Goal: Task Accomplishment & Management: Manage account settings

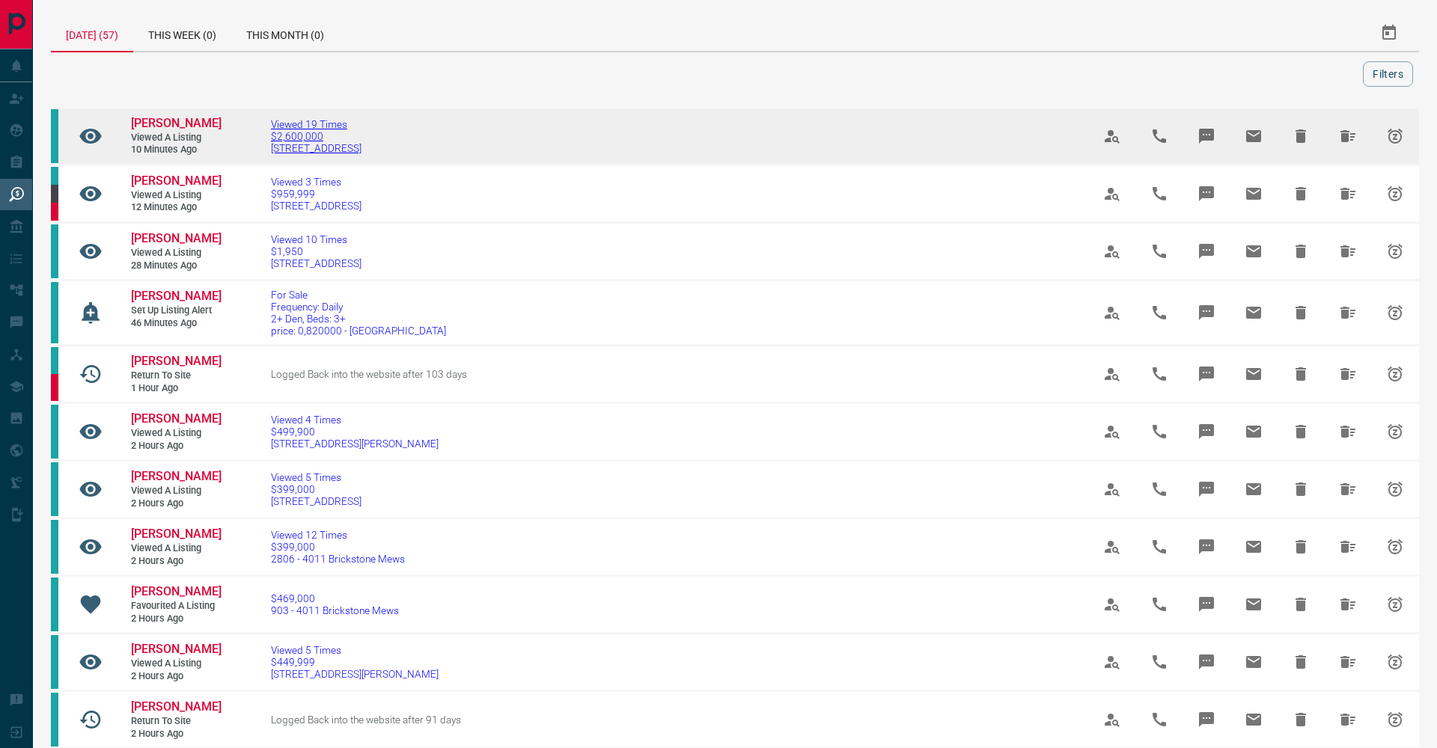
click at [330, 138] on span "$2,600,000" at bounding box center [316, 136] width 91 height 12
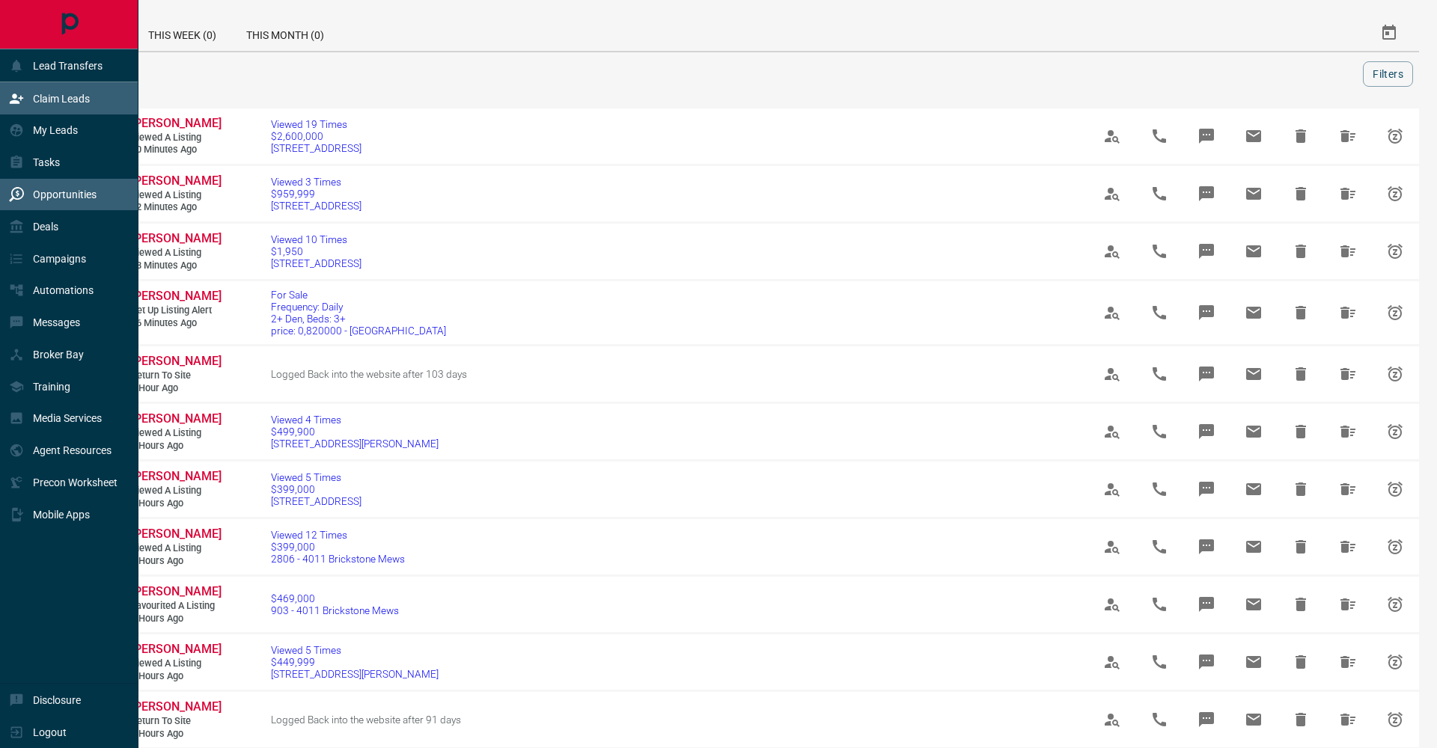
click at [38, 100] on p "Claim Leads" at bounding box center [61, 99] width 57 height 12
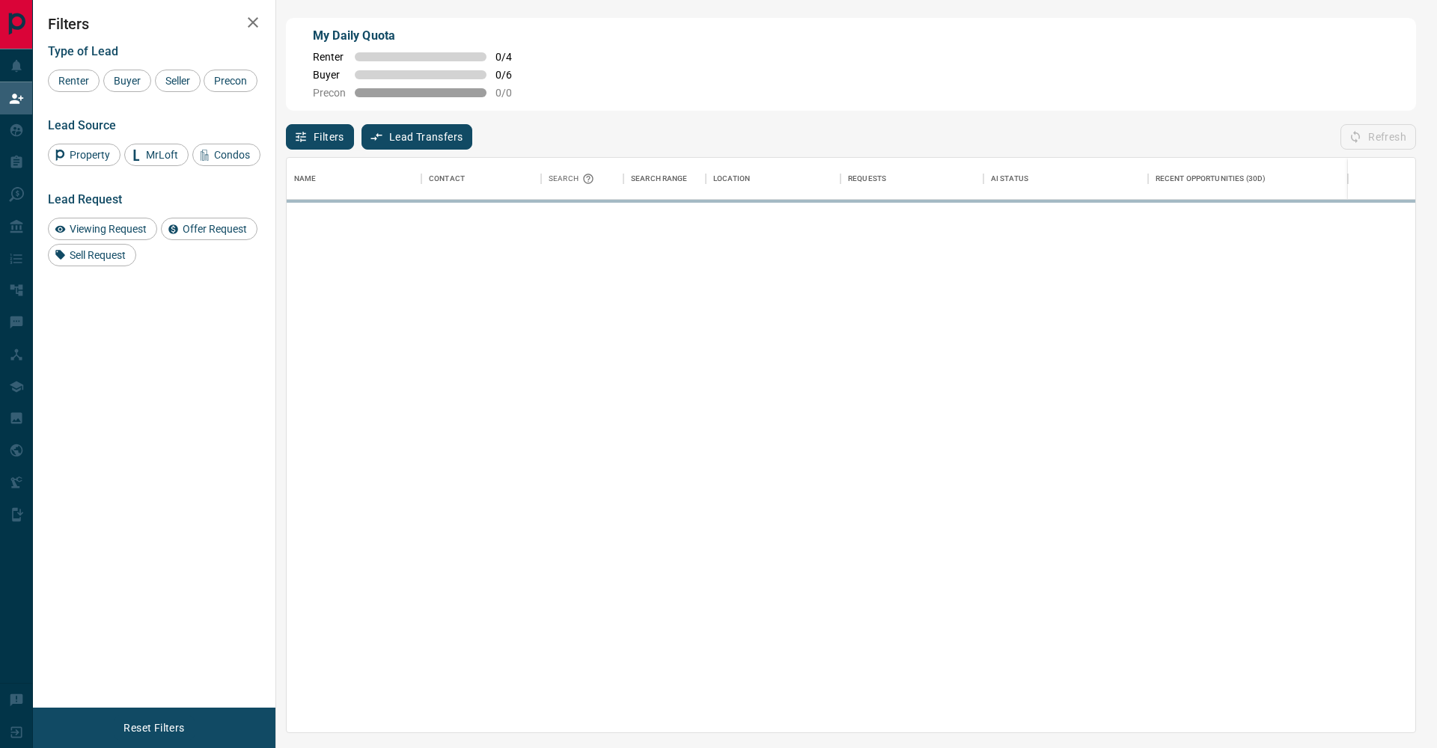
scroll to position [575, 1128]
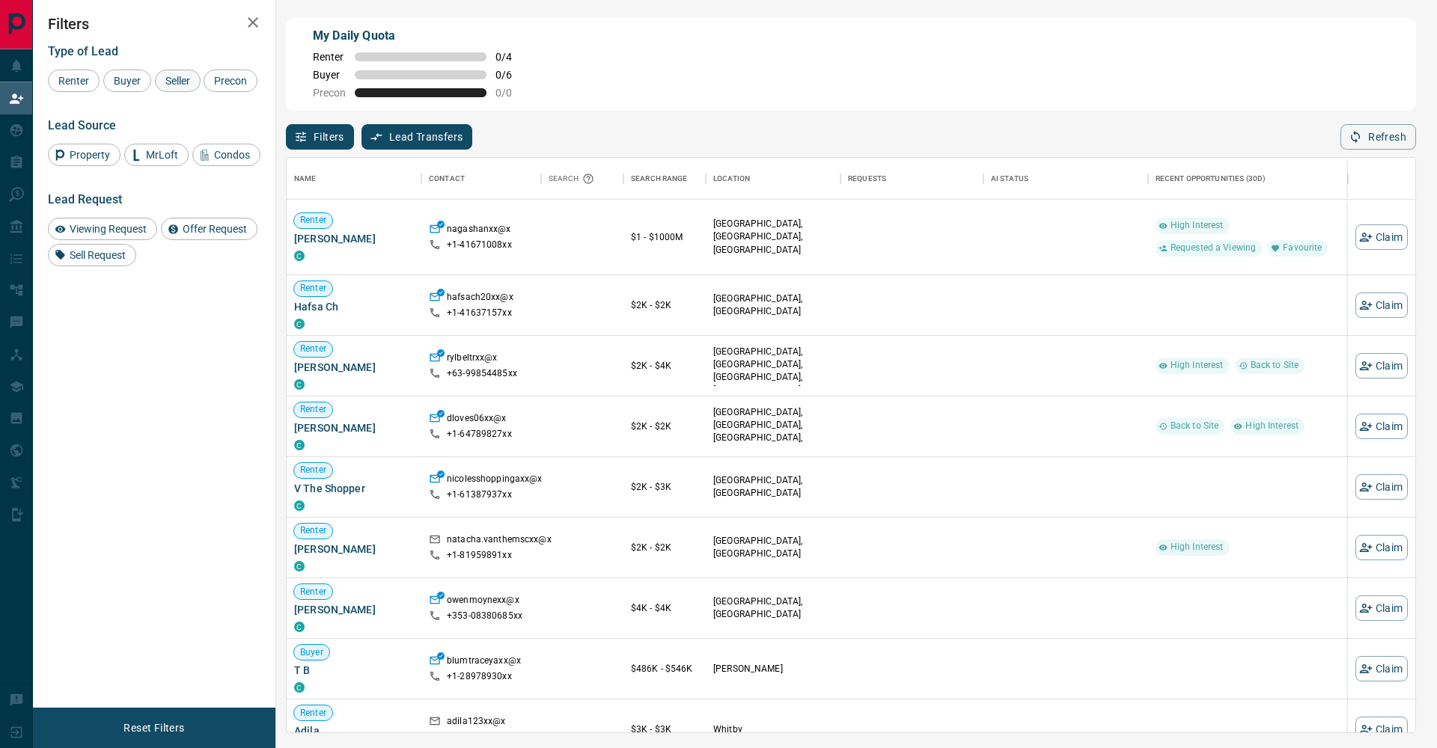
drag, startPoint x: 141, startPoint y: 85, endPoint x: 163, endPoint y: 85, distance: 21.7
click at [144, 85] on span "Buyer" at bounding box center [127, 81] width 37 height 12
click at [165, 85] on span "Seller" at bounding box center [177, 81] width 35 height 12
click at [209, 87] on span "Precon" at bounding box center [230, 81] width 43 height 12
click at [259, 19] on icon "button" at bounding box center [253, 22] width 18 height 18
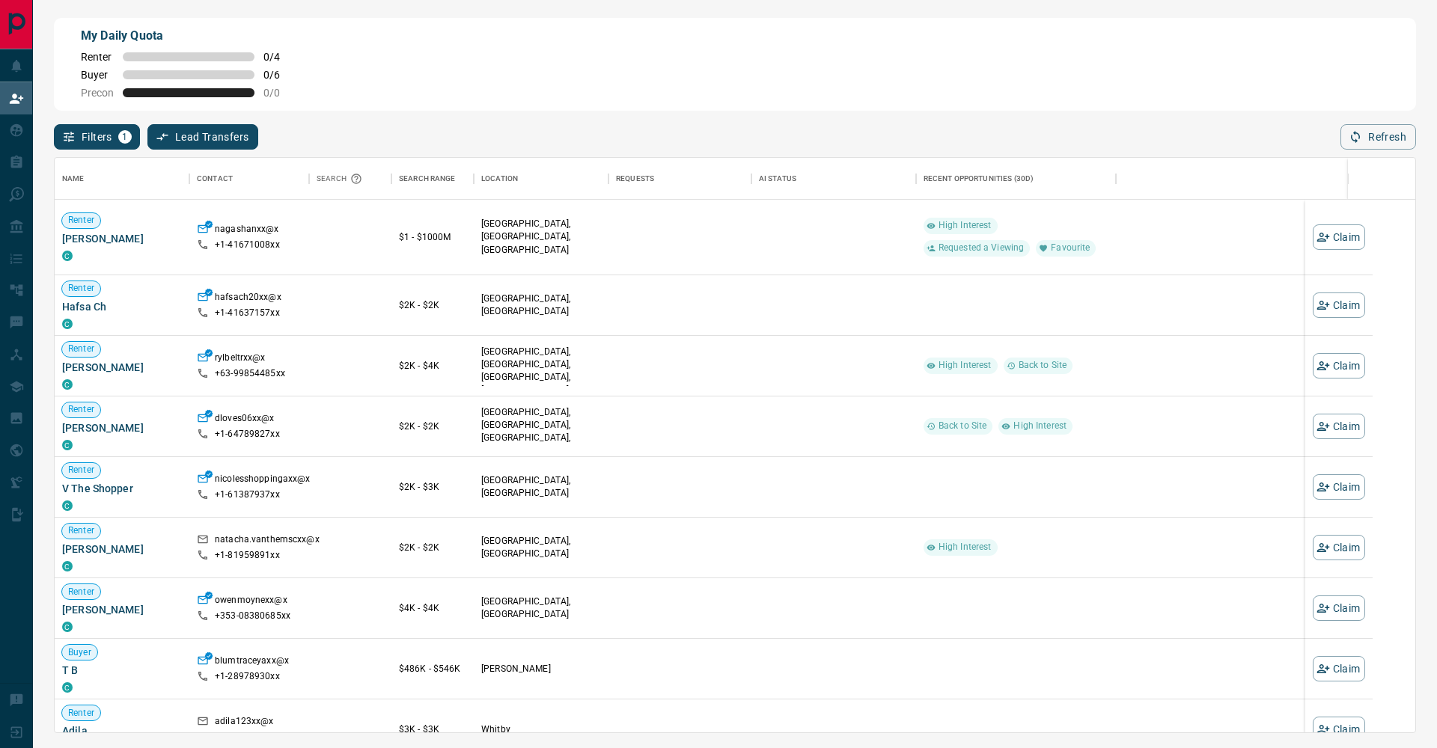
scroll to position [1, 1]
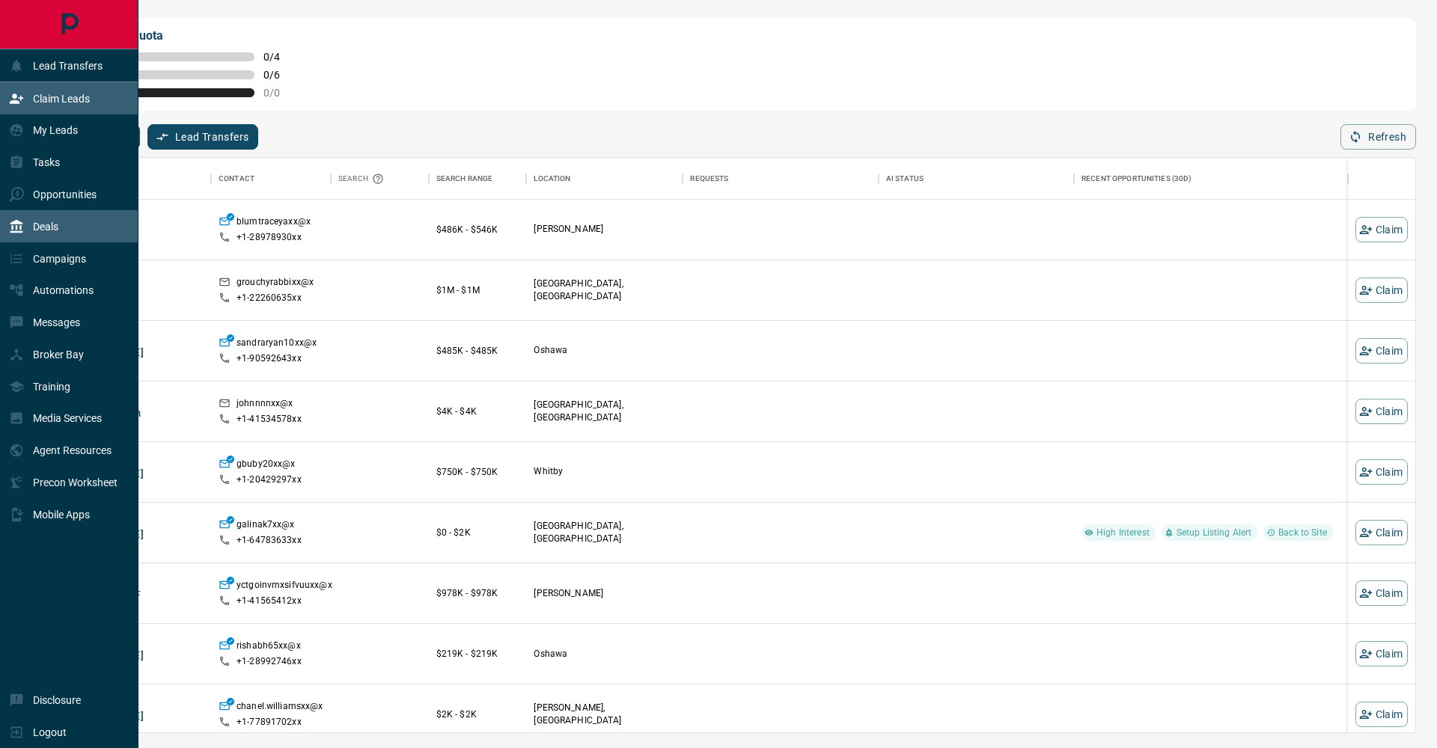
click at [61, 238] on div "Deals" at bounding box center [69, 226] width 138 height 32
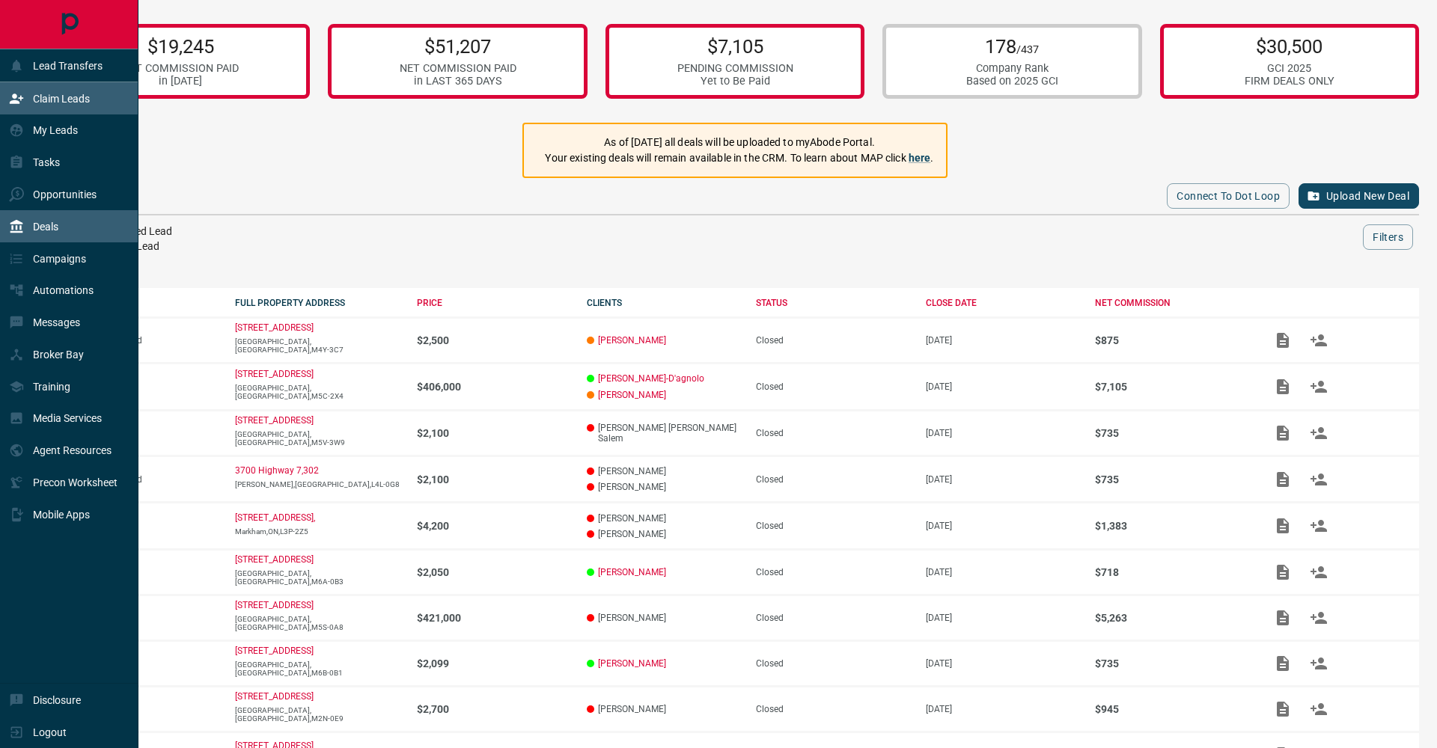
click at [38, 104] on p "Claim Leads" at bounding box center [61, 99] width 57 height 12
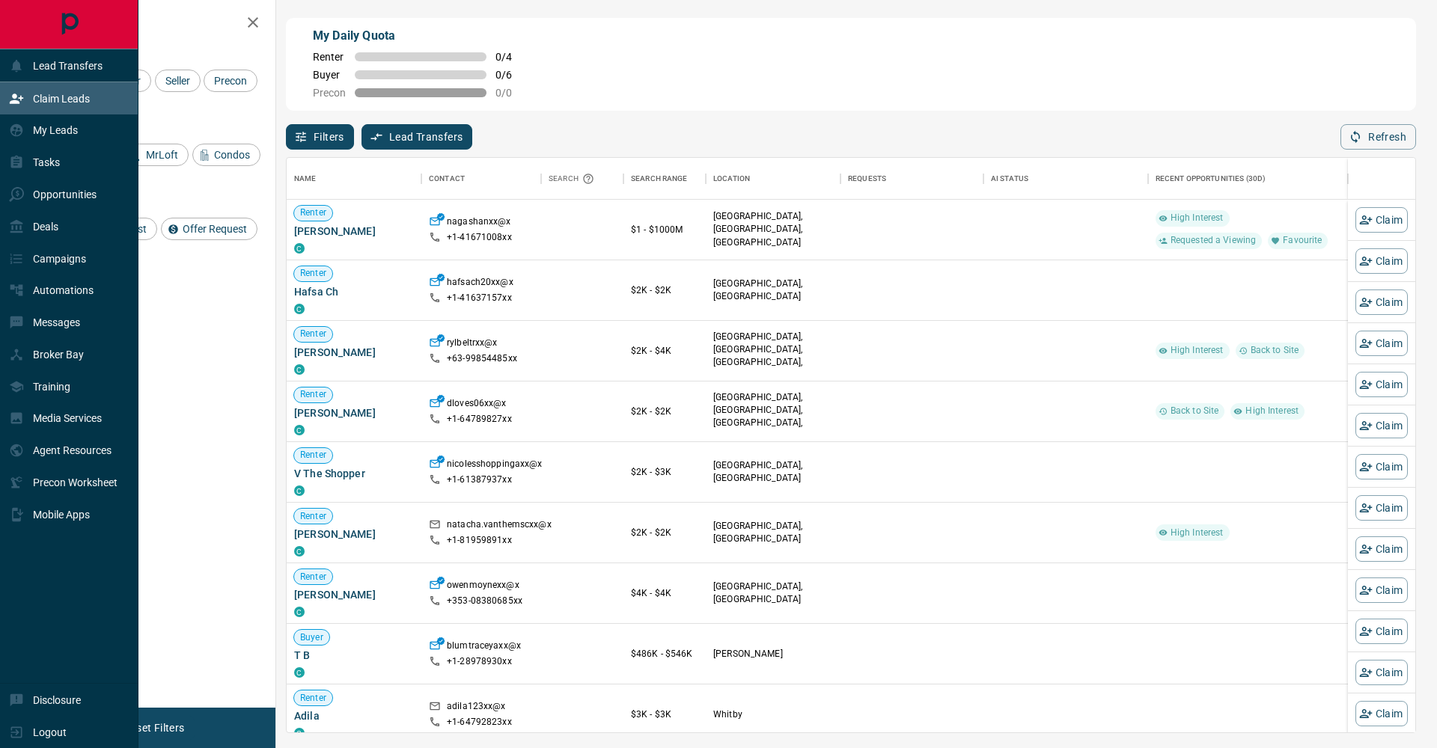
scroll to position [575, 1128]
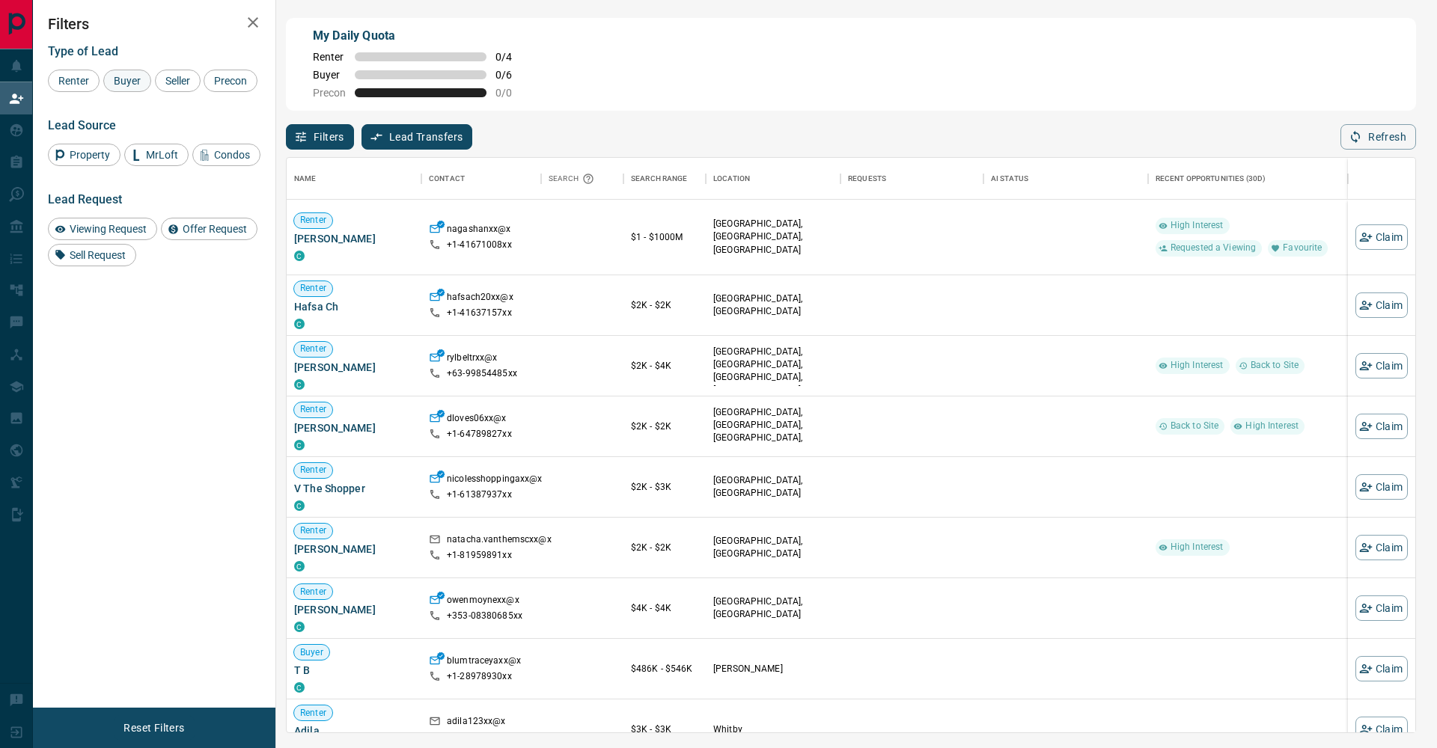
click at [129, 76] on span "Buyer" at bounding box center [127, 81] width 37 height 12
click at [180, 78] on span "Seller" at bounding box center [177, 81] width 35 height 12
drag, startPoint x: 68, startPoint y: 97, endPoint x: 114, endPoint y: 93, distance: 45.8
click at [204, 92] on div "Precon" at bounding box center [231, 81] width 54 height 22
click at [256, 19] on icon "button" at bounding box center [253, 22] width 10 height 10
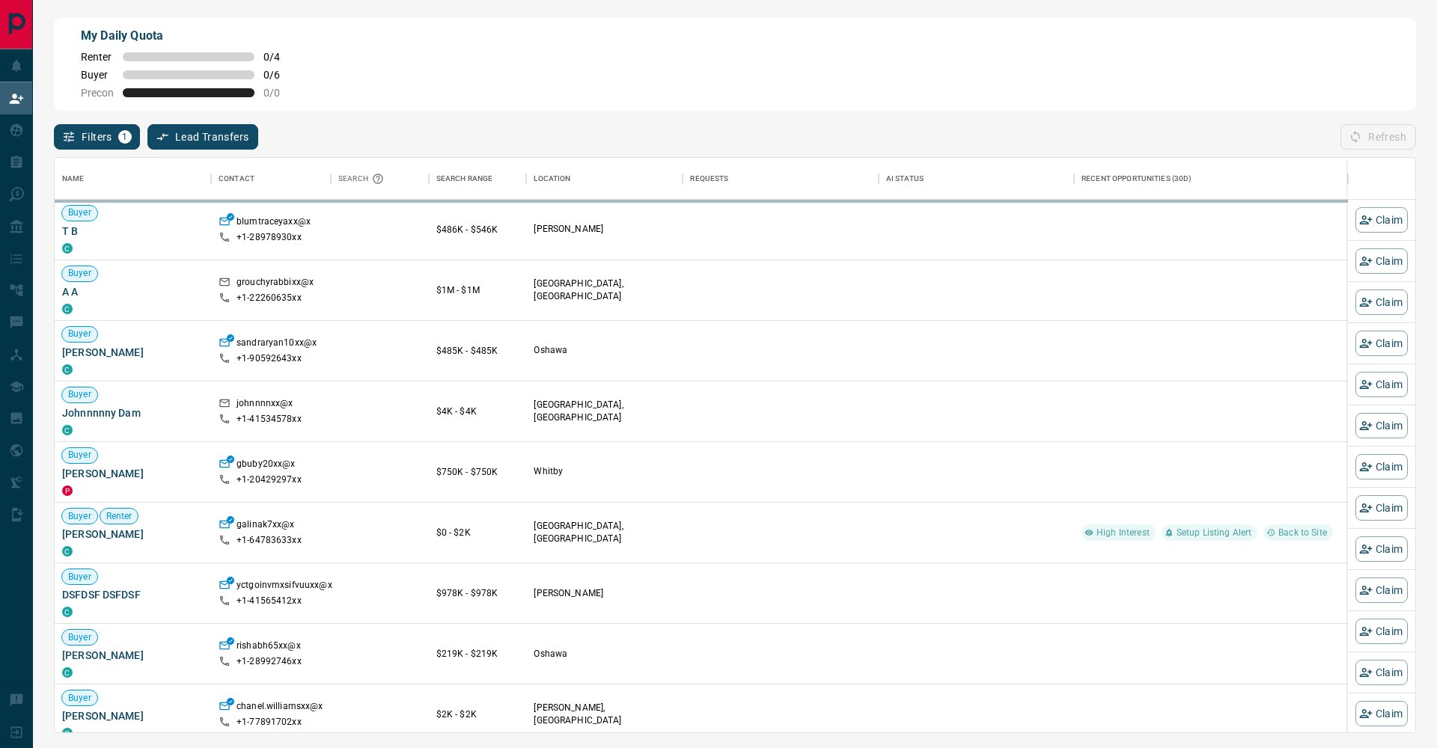
scroll to position [575, 1360]
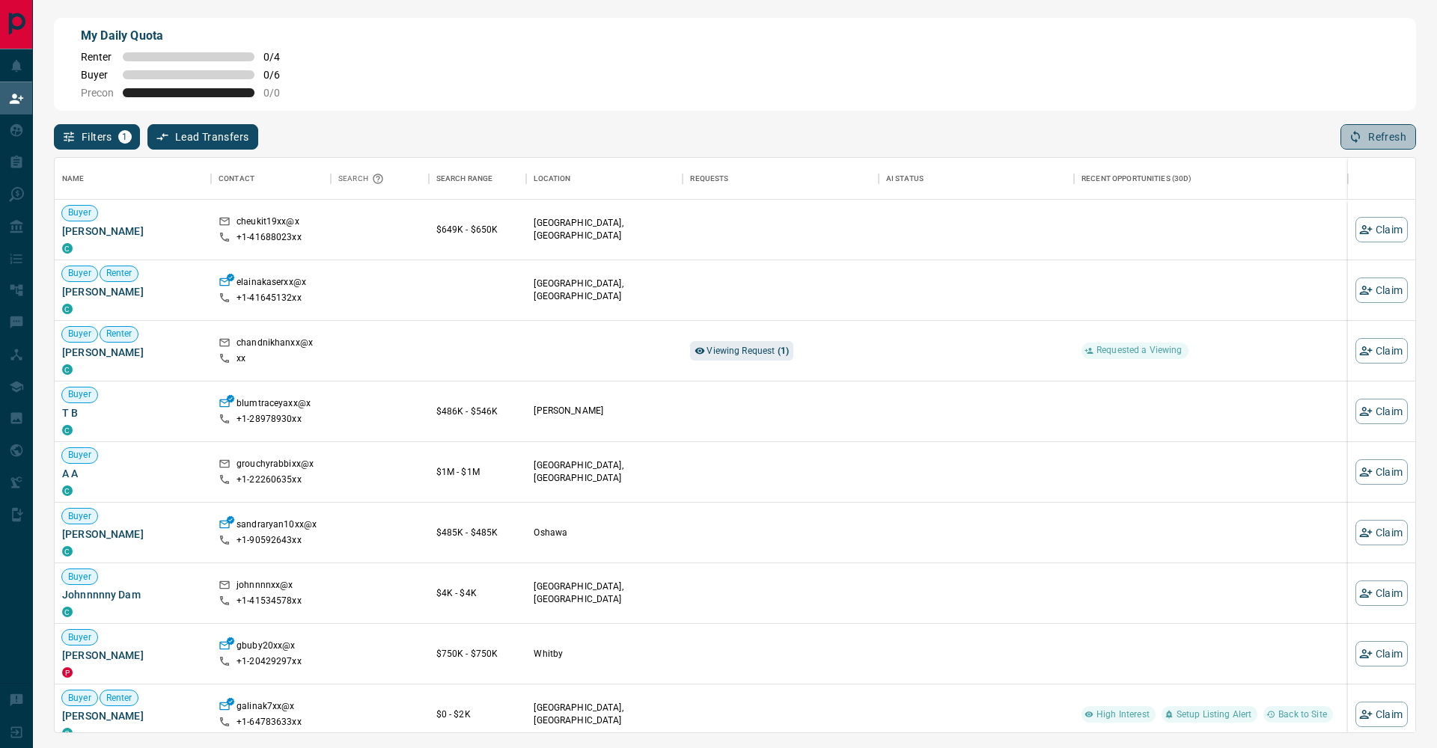
click at [1361, 137] on icon "button" at bounding box center [1354, 136] width 13 height 13
click at [1369, 231] on icon "button" at bounding box center [1365, 229] width 13 height 9
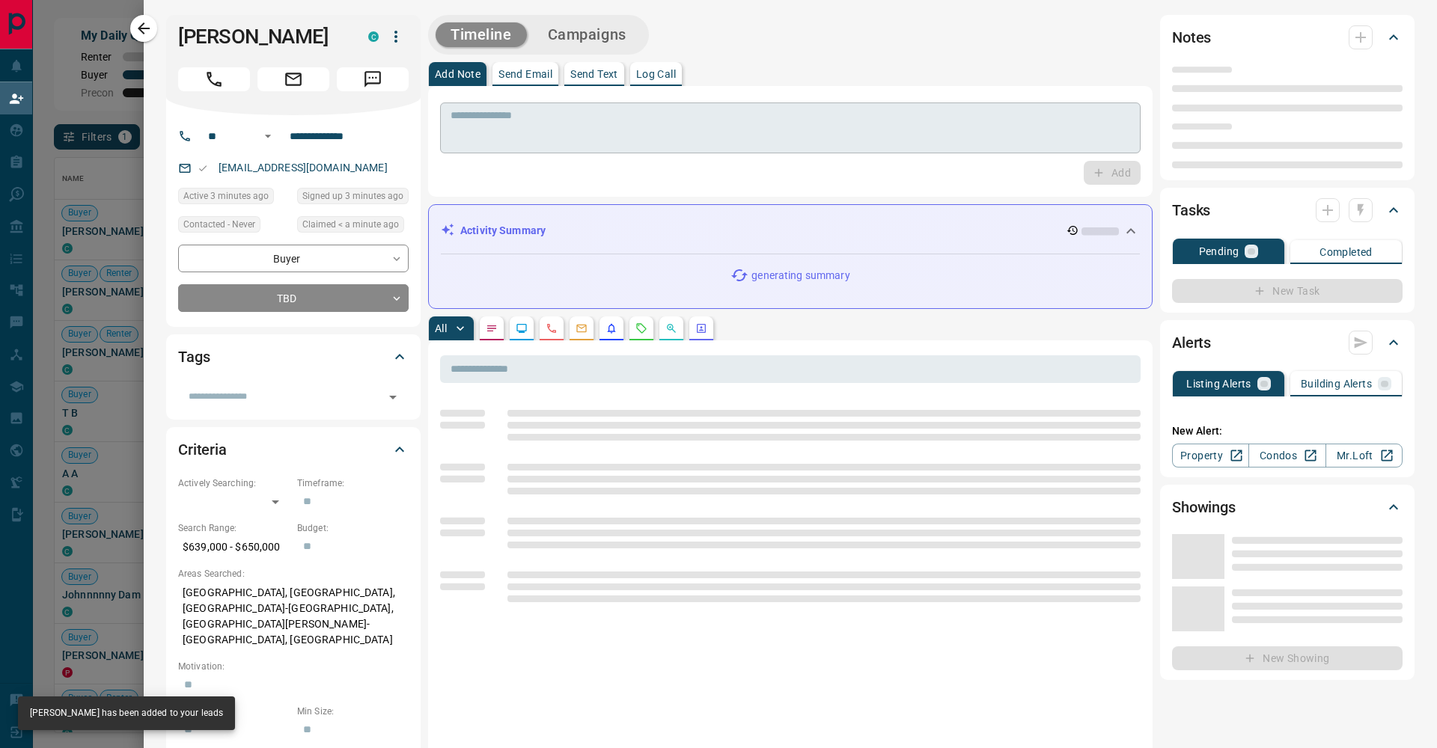
type input "**"
type input "**********"
type input "**"
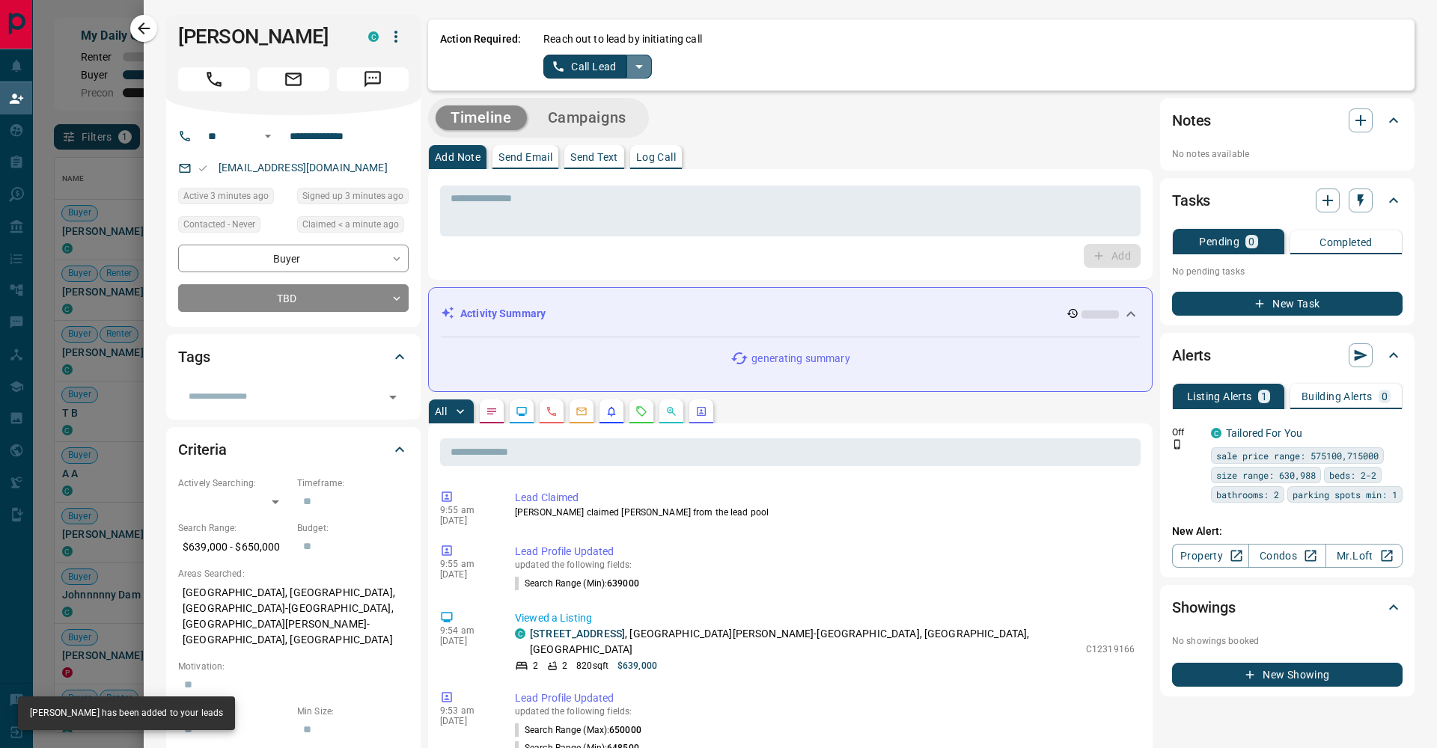
click at [638, 70] on icon "split button" at bounding box center [639, 67] width 18 height 18
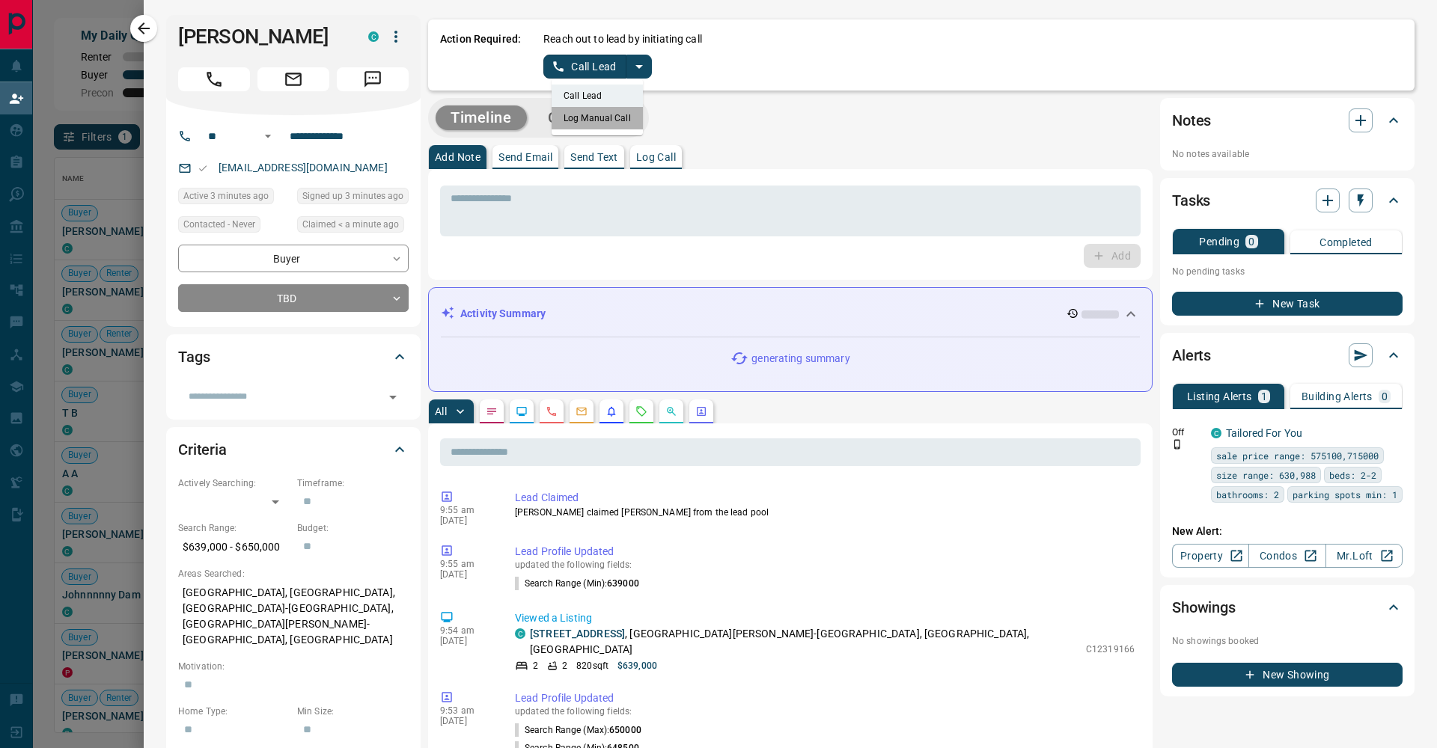
click at [593, 112] on li "Log Manual Call" at bounding box center [597, 118] width 91 height 22
click at [595, 69] on button "Log Manual Call" at bounding box center [592, 67] width 99 height 24
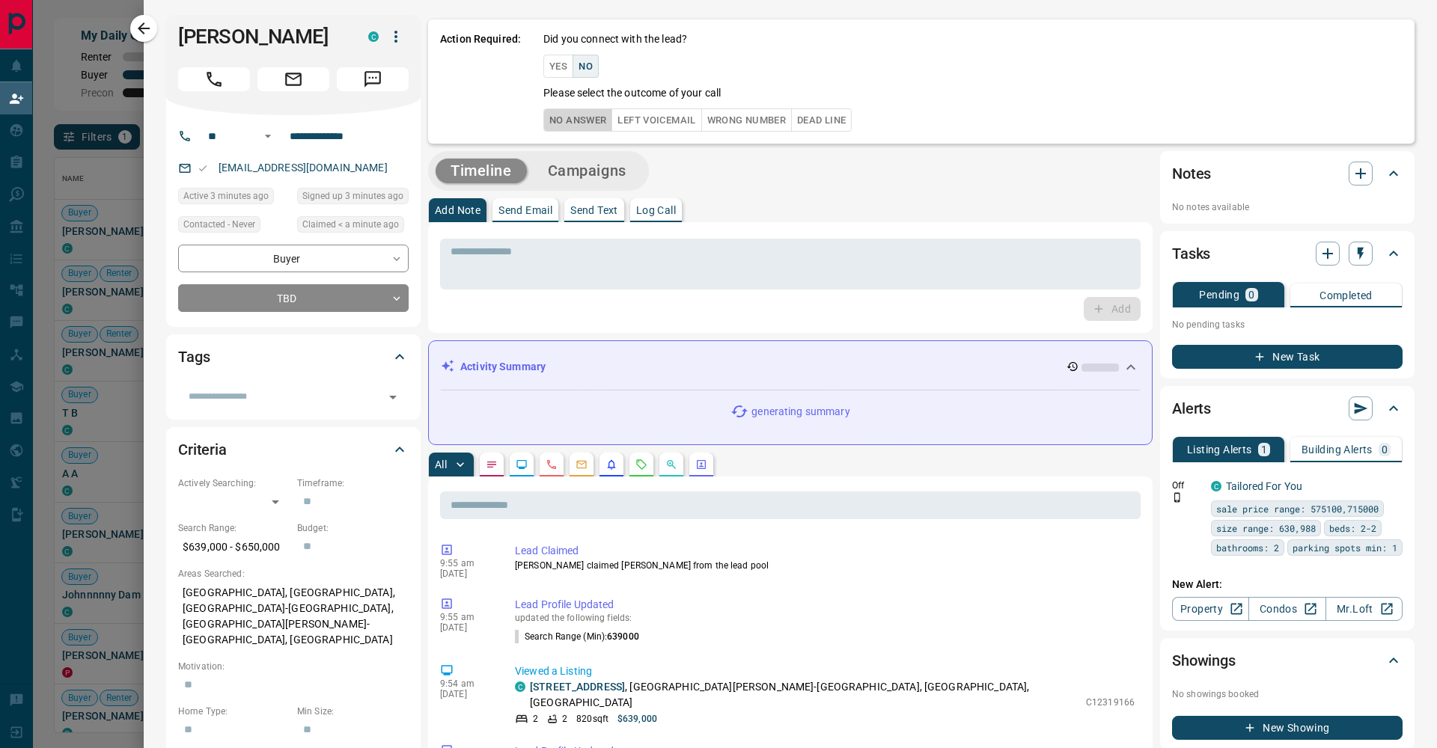
click at [582, 120] on button "No Answer" at bounding box center [577, 120] width 69 height 23
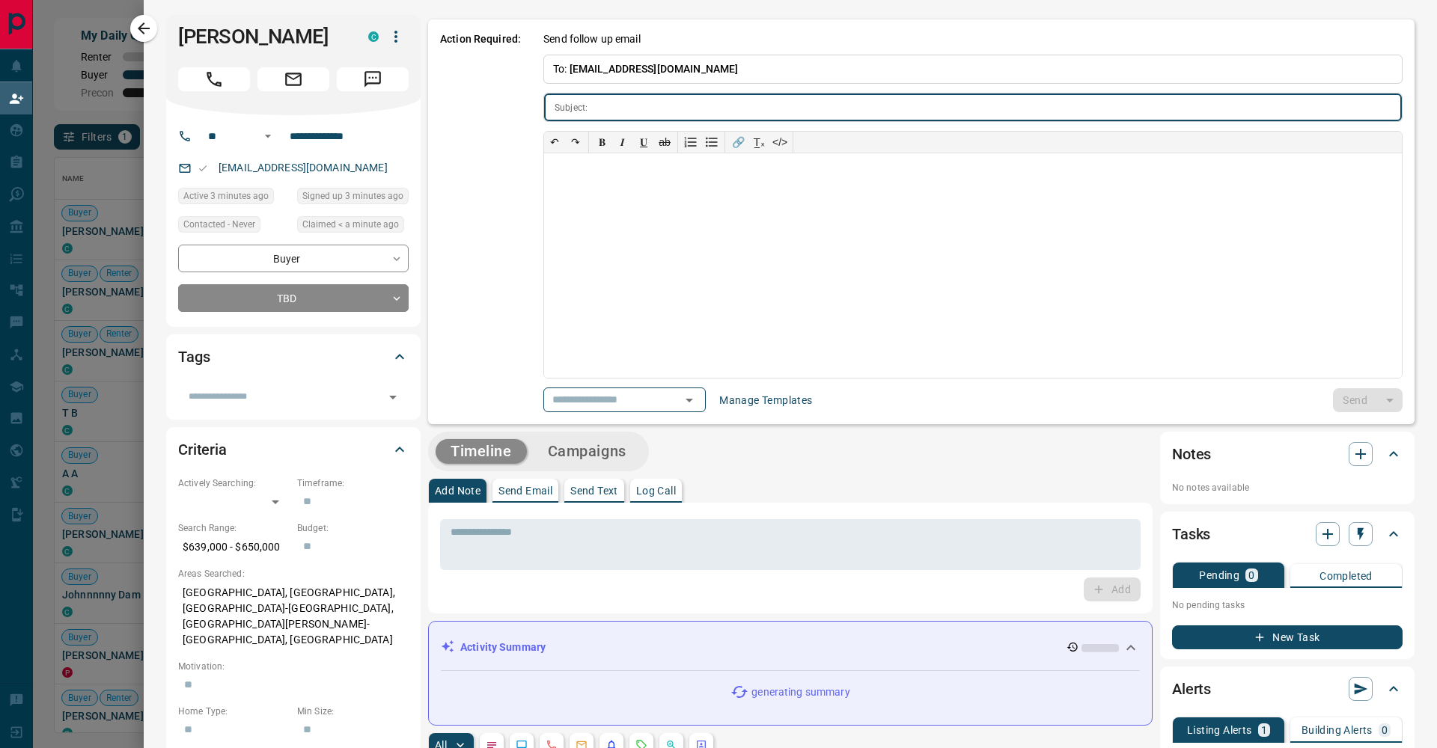
type input "**********"
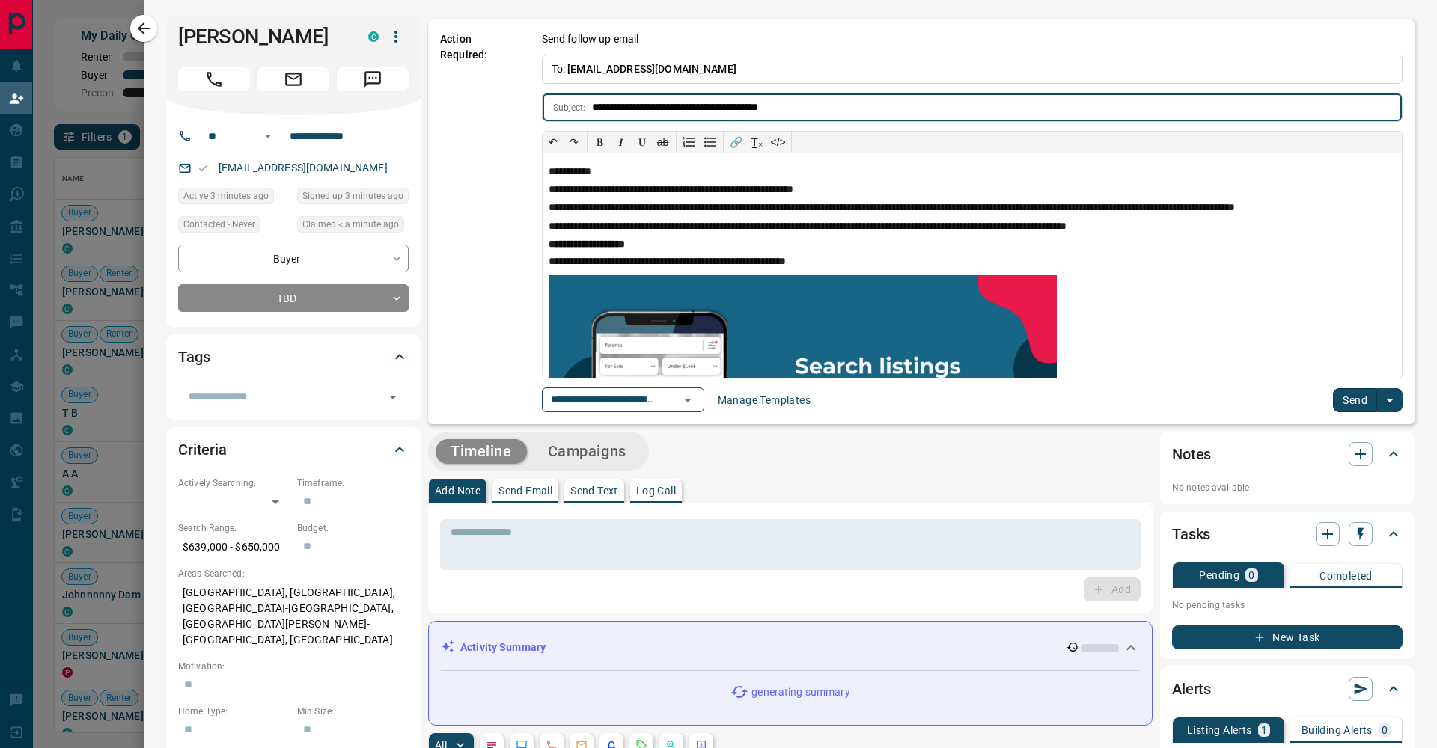
click at [1345, 398] on button "Send" at bounding box center [1355, 400] width 44 height 24
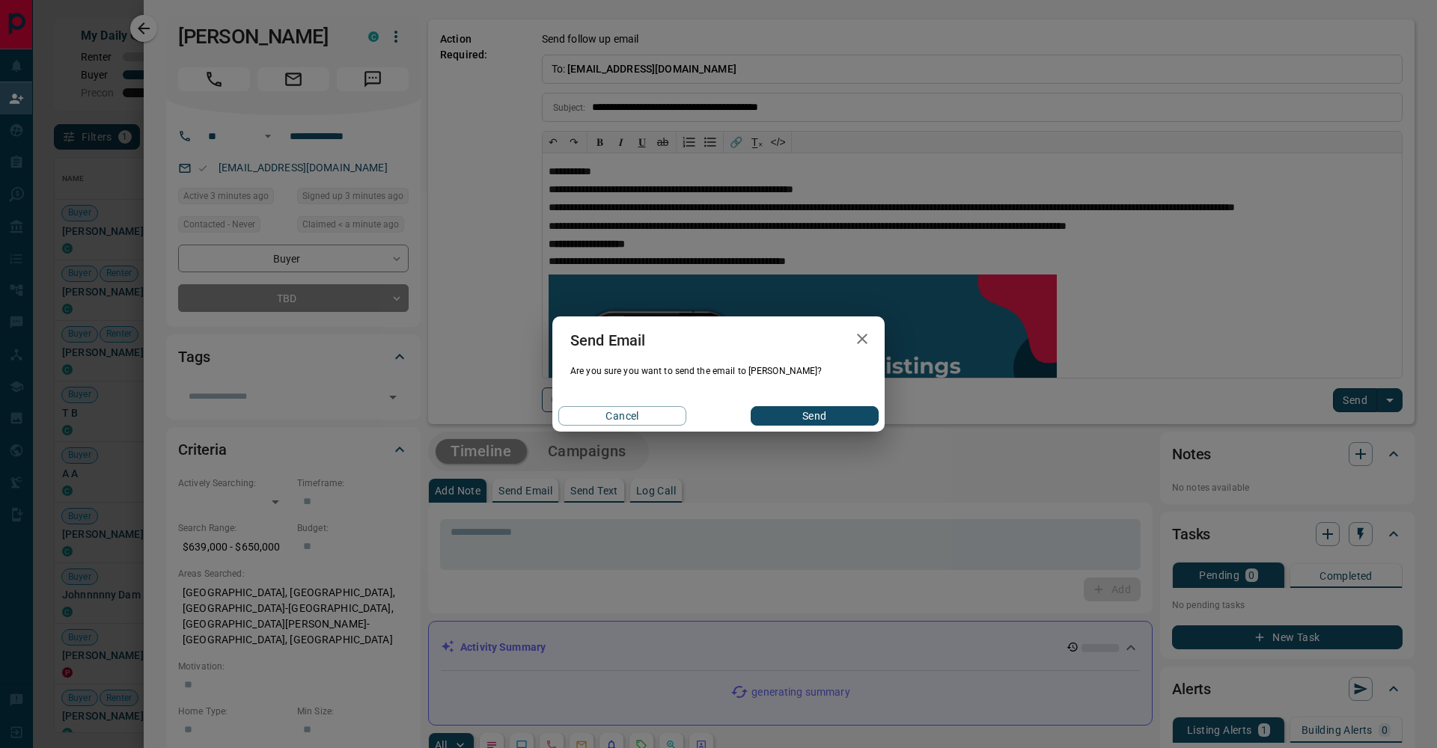
click at [854, 411] on button "Send" at bounding box center [815, 415] width 128 height 19
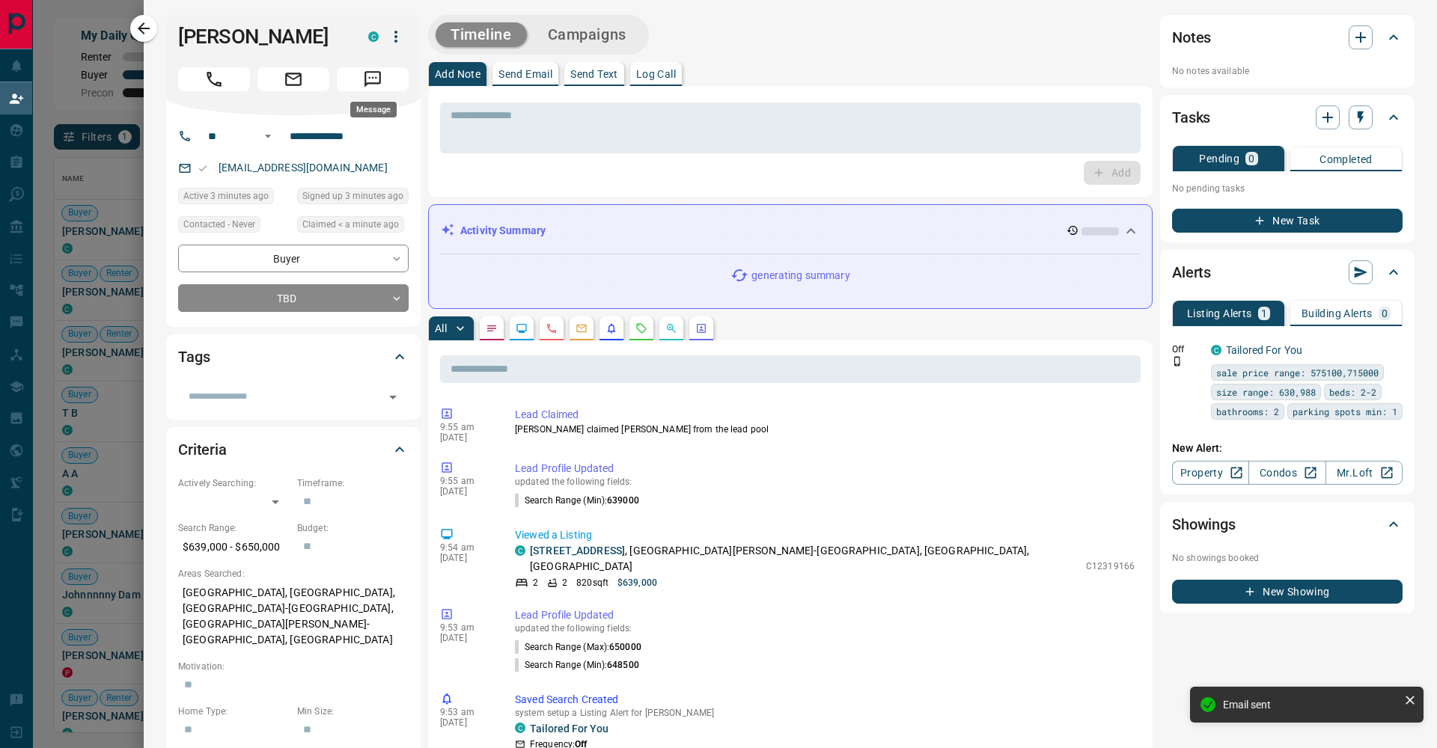
click at [376, 87] on icon "Message" at bounding box center [372, 79] width 19 height 19
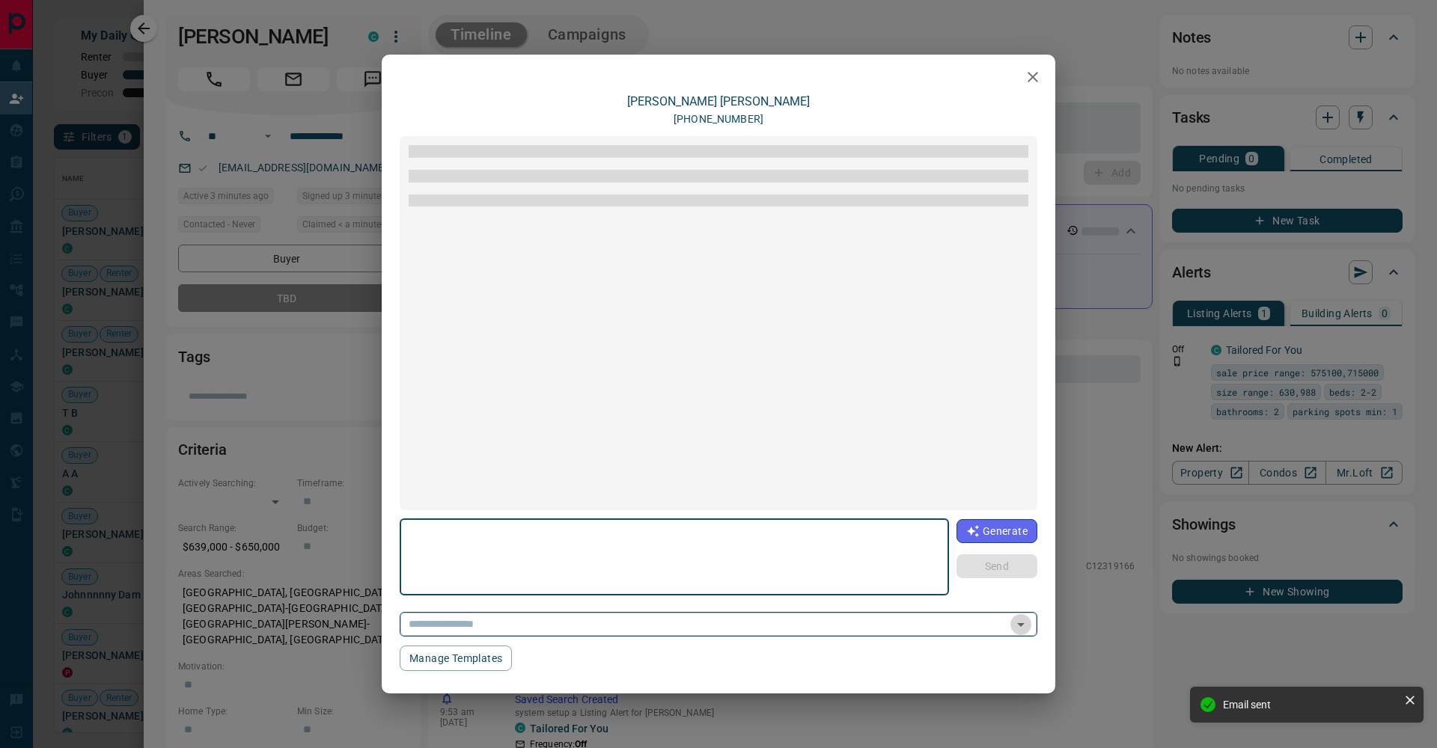
click at [1018, 621] on icon "Open" at bounding box center [1021, 625] width 18 height 18
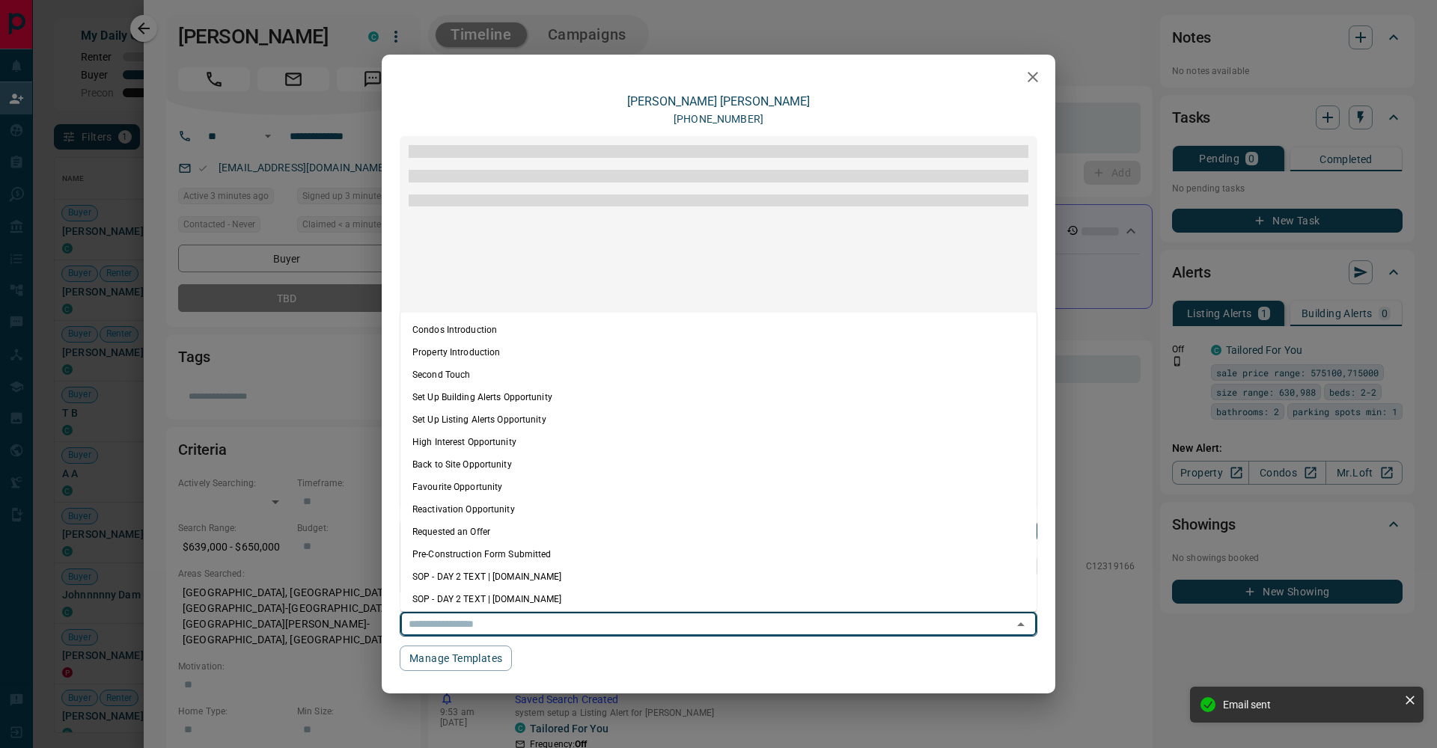
click at [526, 322] on li "Condos Introduction" at bounding box center [718, 330] width 636 height 22
type textarea "**********"
type input "**********"
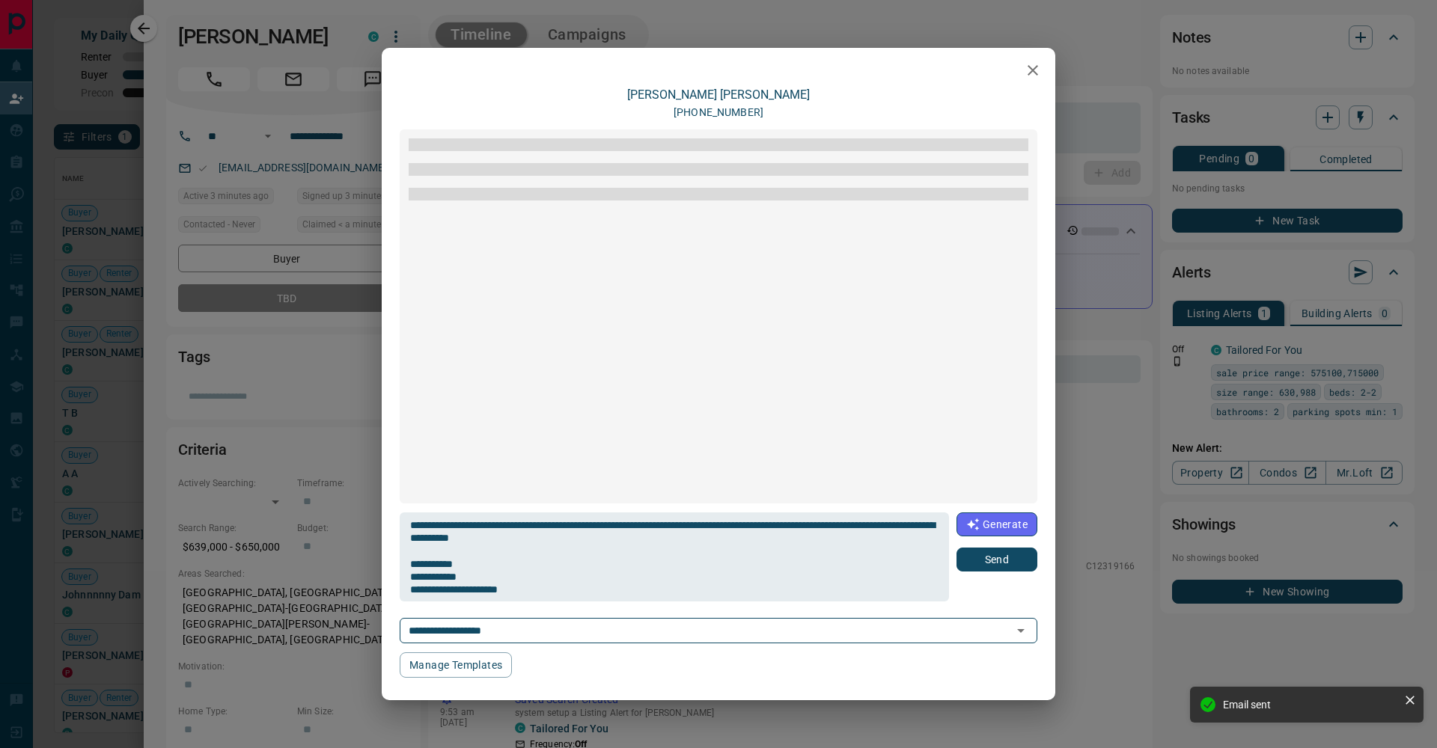
drag, startPoint x: 985, startPoint y: 558, endPoint x: 957, endPoint y: 546, distance: 30.2
click at [984, 558] on button "Send" at bounding box center [996, 560] width 81 height 24
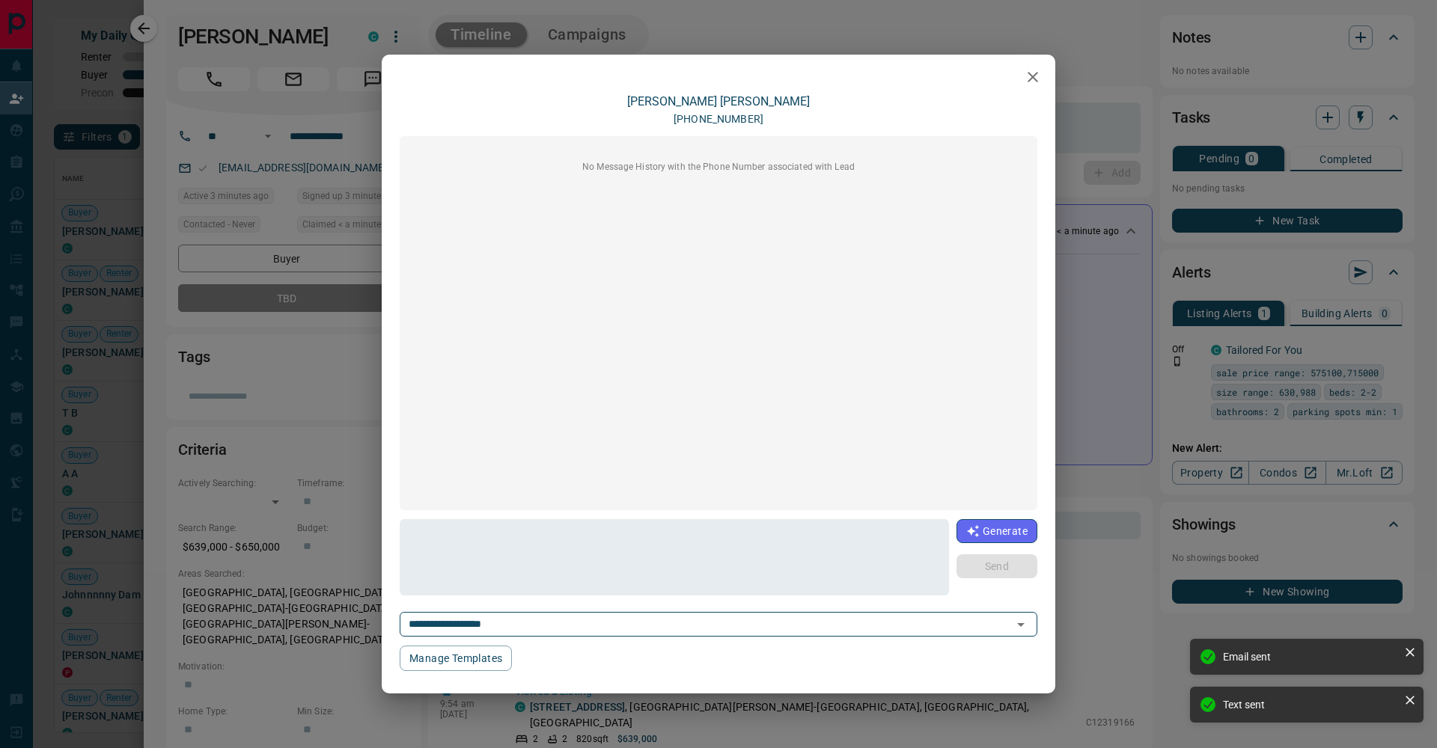
click at [174, 32] on div "**********" at bounding box center [718, 374] width 1437 height 748
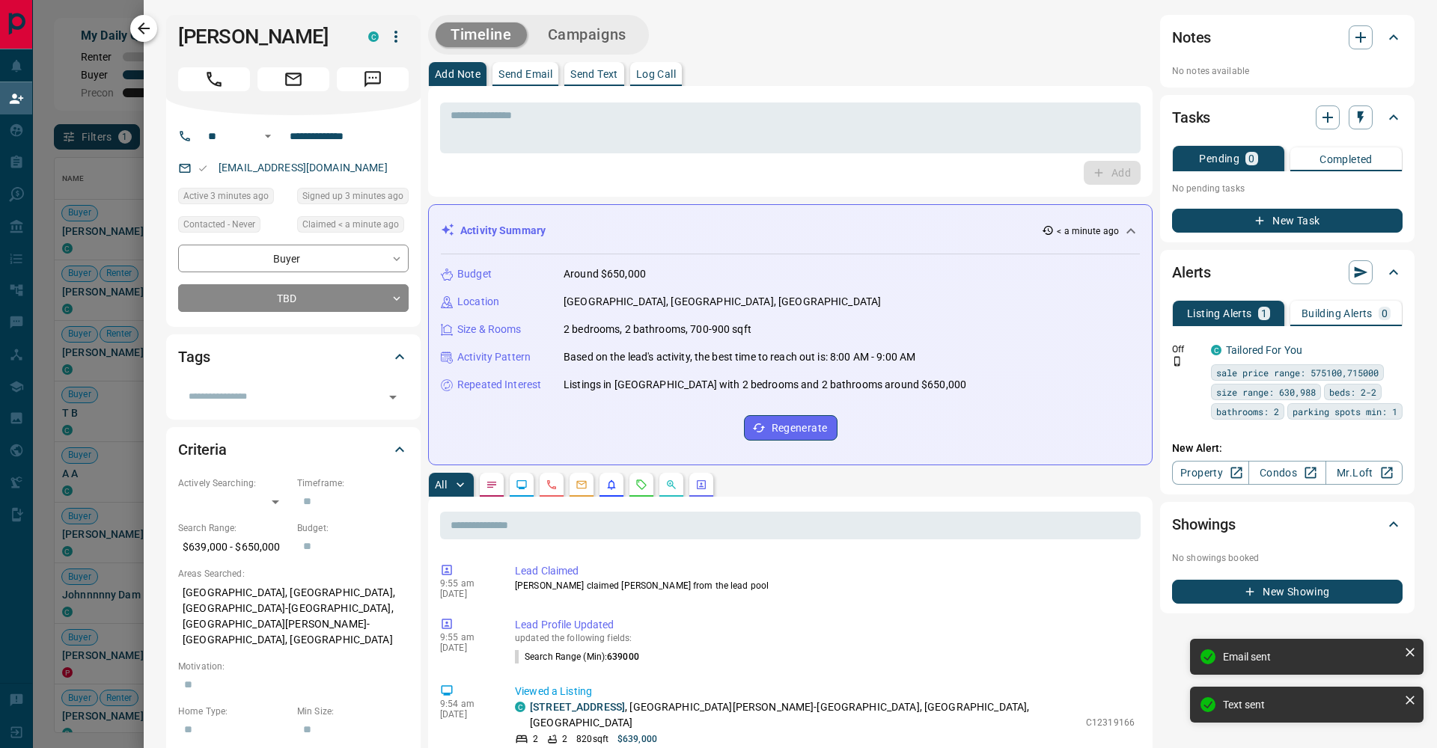
click at [147, 30] on icon "button" at bounding box center [144, 28] width 18 height 18
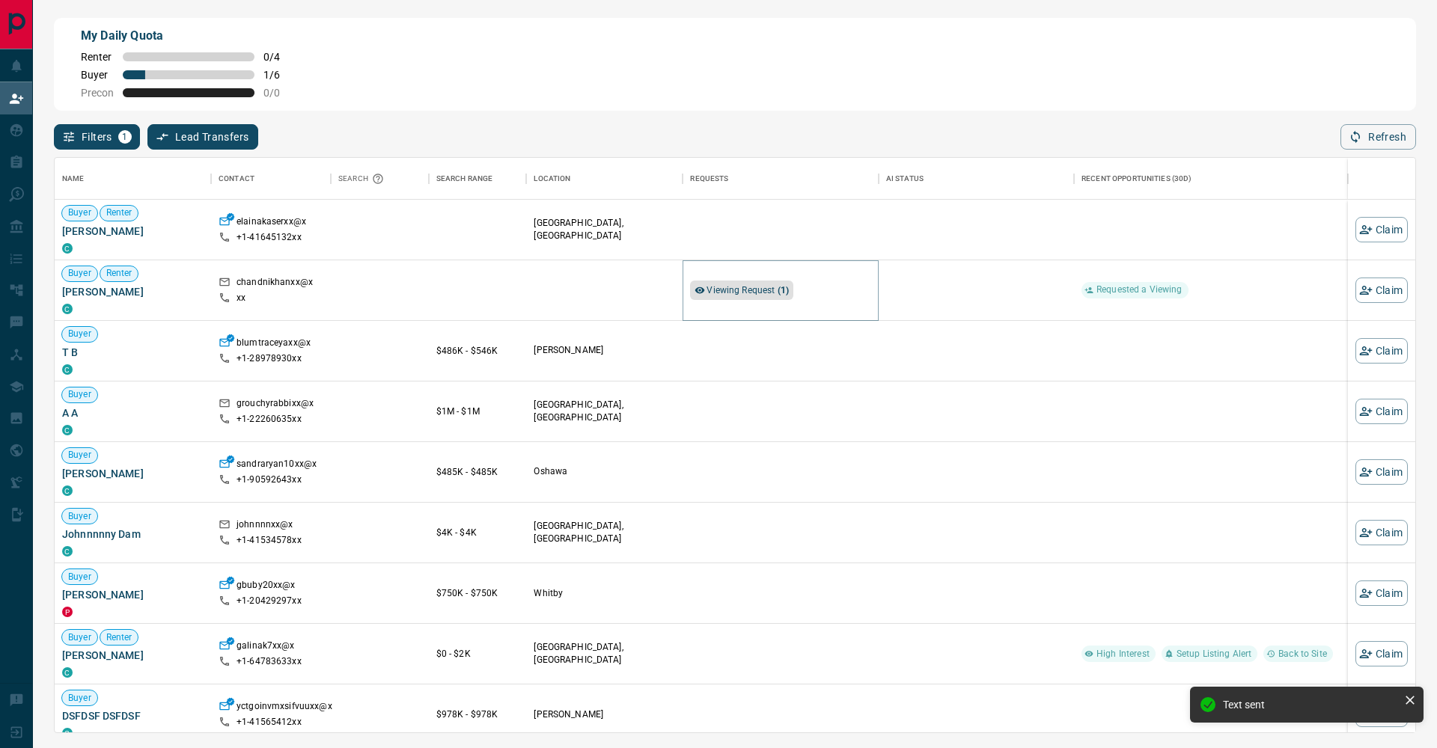
click at [724, 287] on span "Viewing Request ( 1 )" at bounding box center [747, 290] width 82 height 10
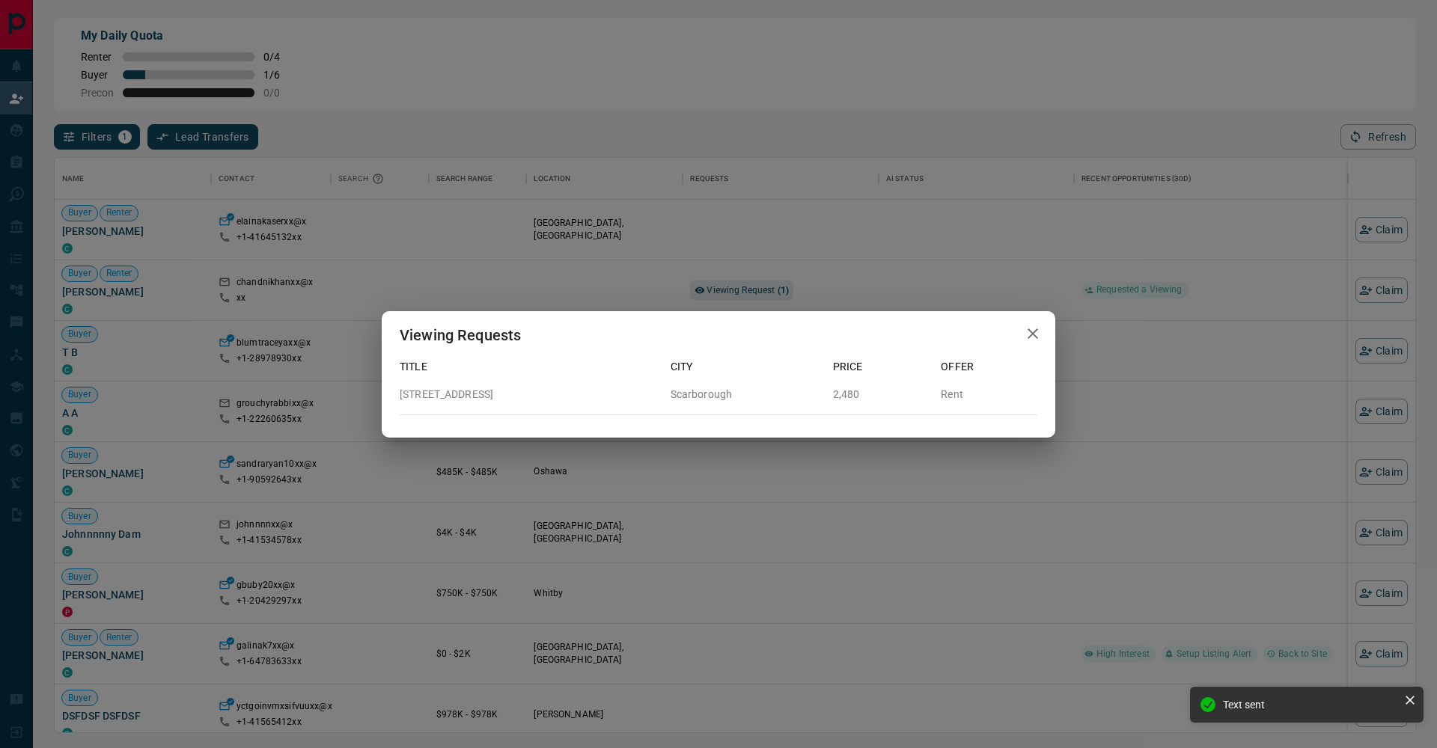
click at [638, 170] on div "Viewing Requests Title City Price Offer [STREET_ADDRESS]" at bounding box center [718, 374] width 1437 height 748
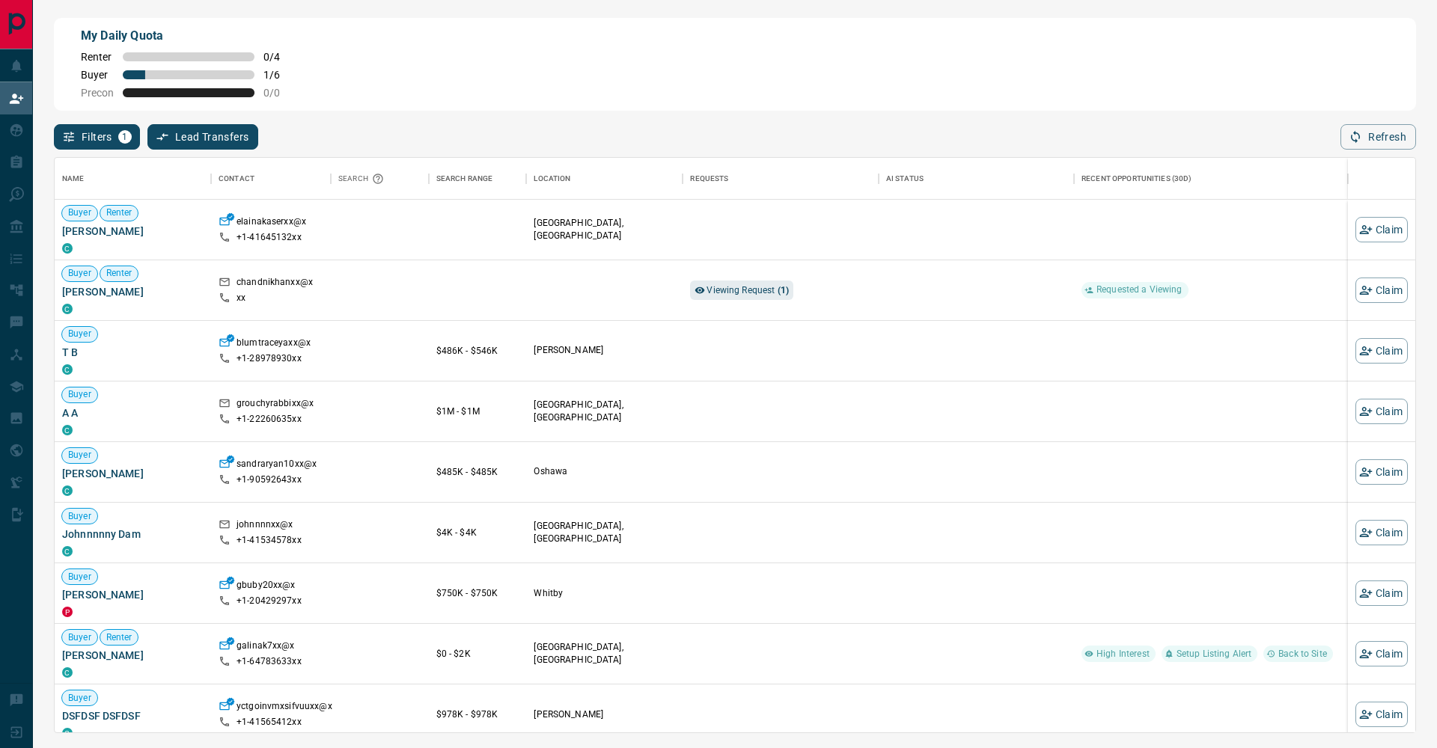
click at [628, 133] on div "Filters 1 Lead Transfers 0 Refresh" at bounding box center [735, 130] width 1362 height 39
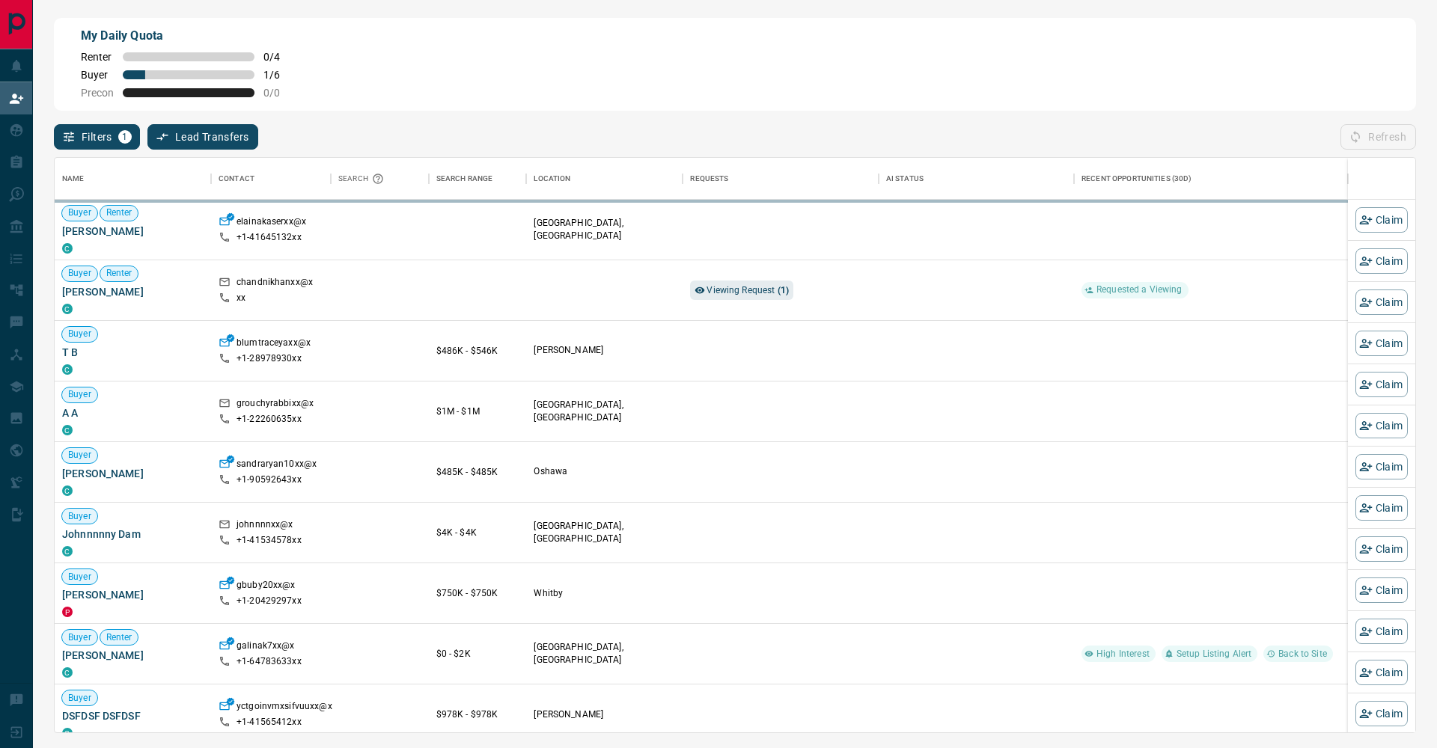
scroll to position [1, 1]
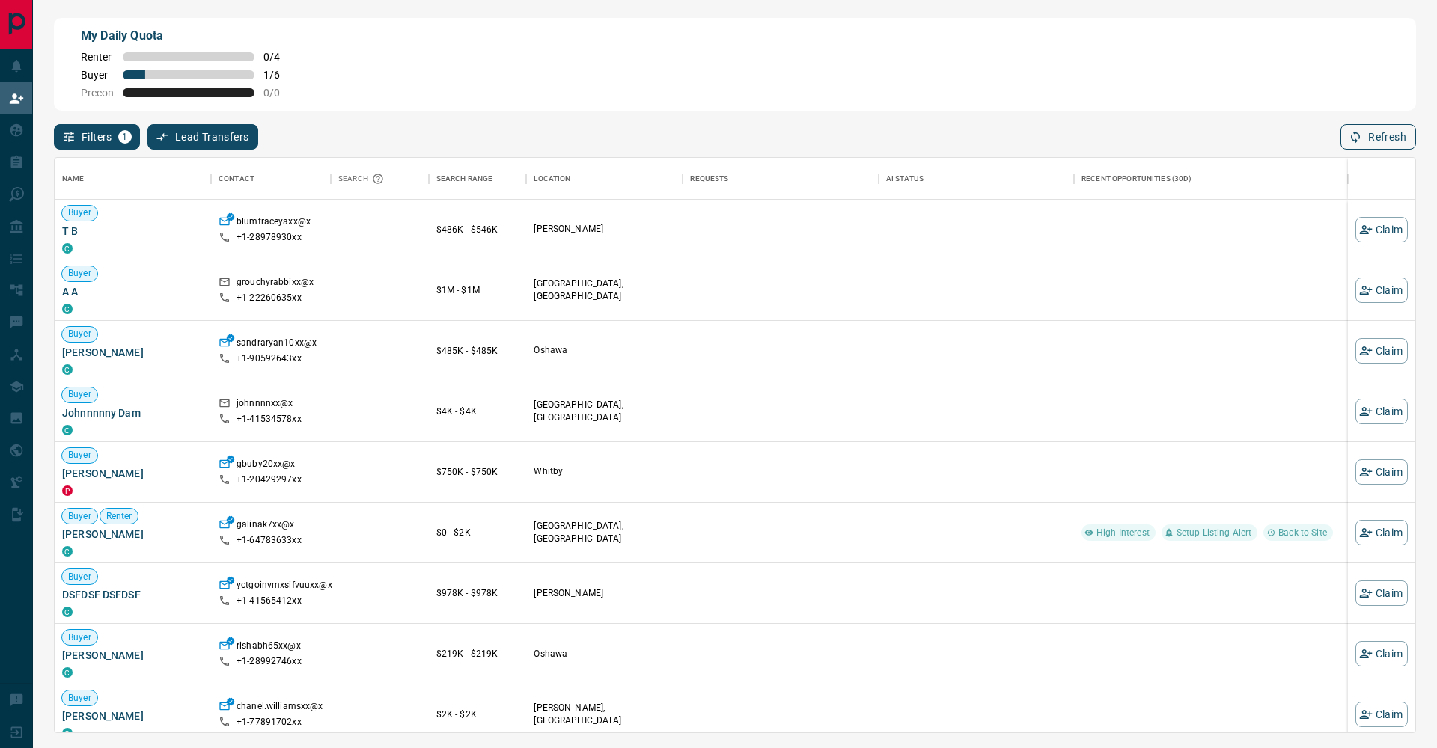
click at [1395, 139] on button "Refresh" at bounding box center [1378, 136] width 76 height 25
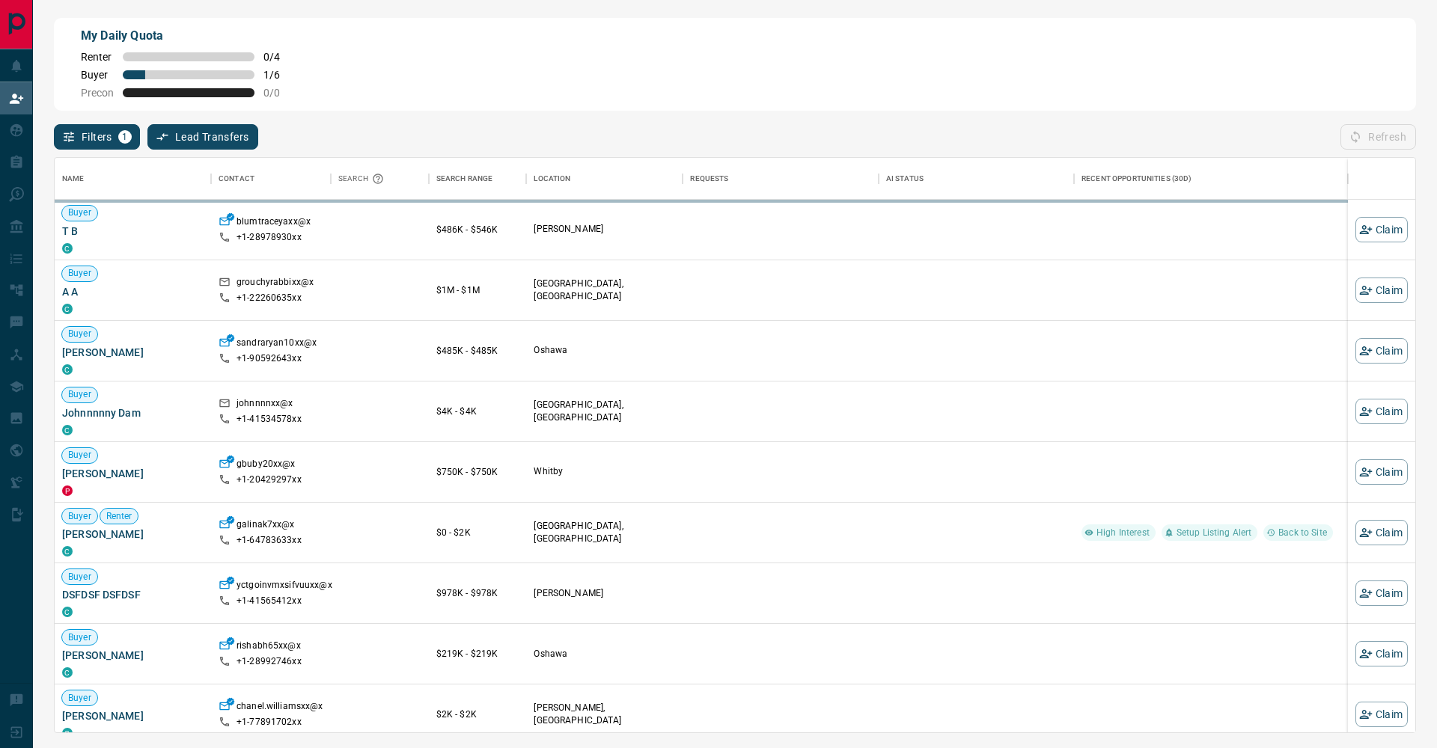
scroll to position [575, 1360]
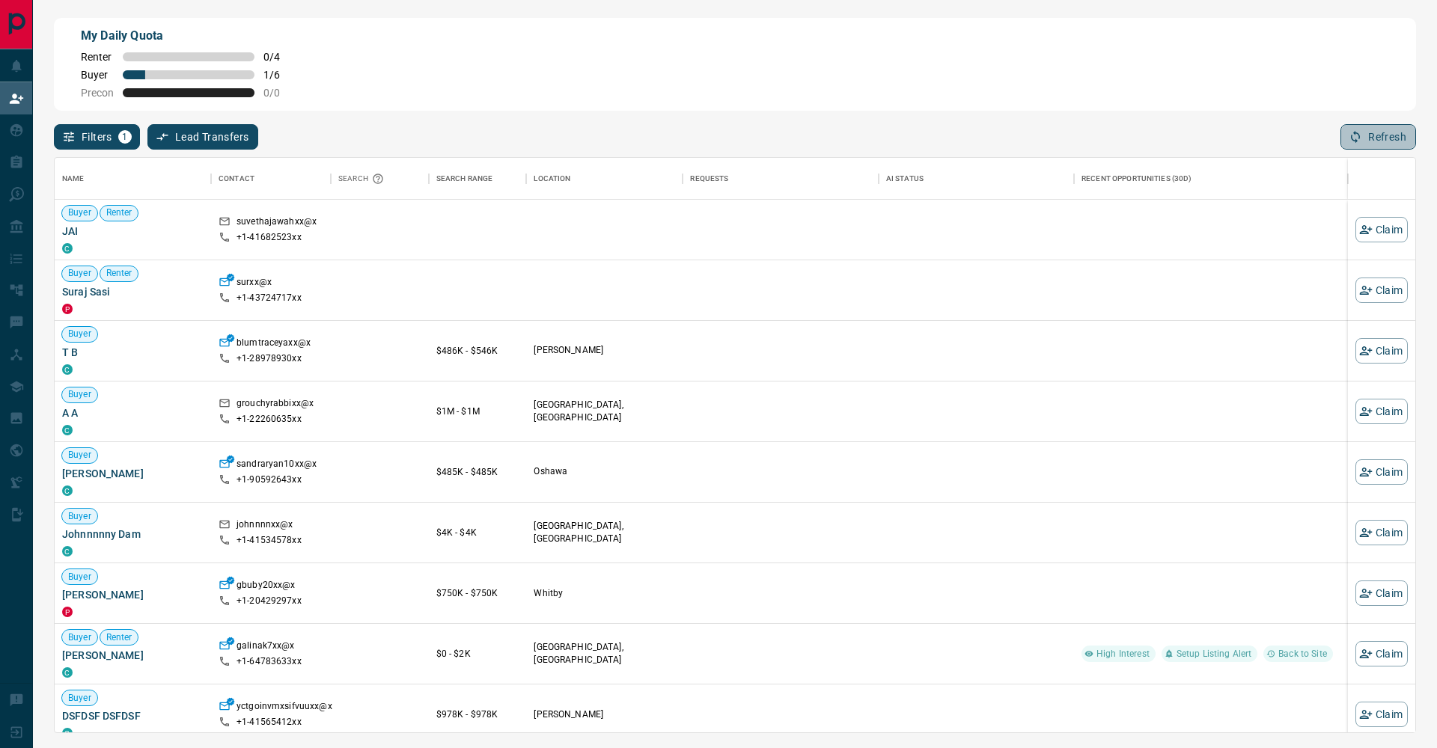
click at [1387, 139] on button "Refresh" at bounding box center [1378, 136] width 76 height 25
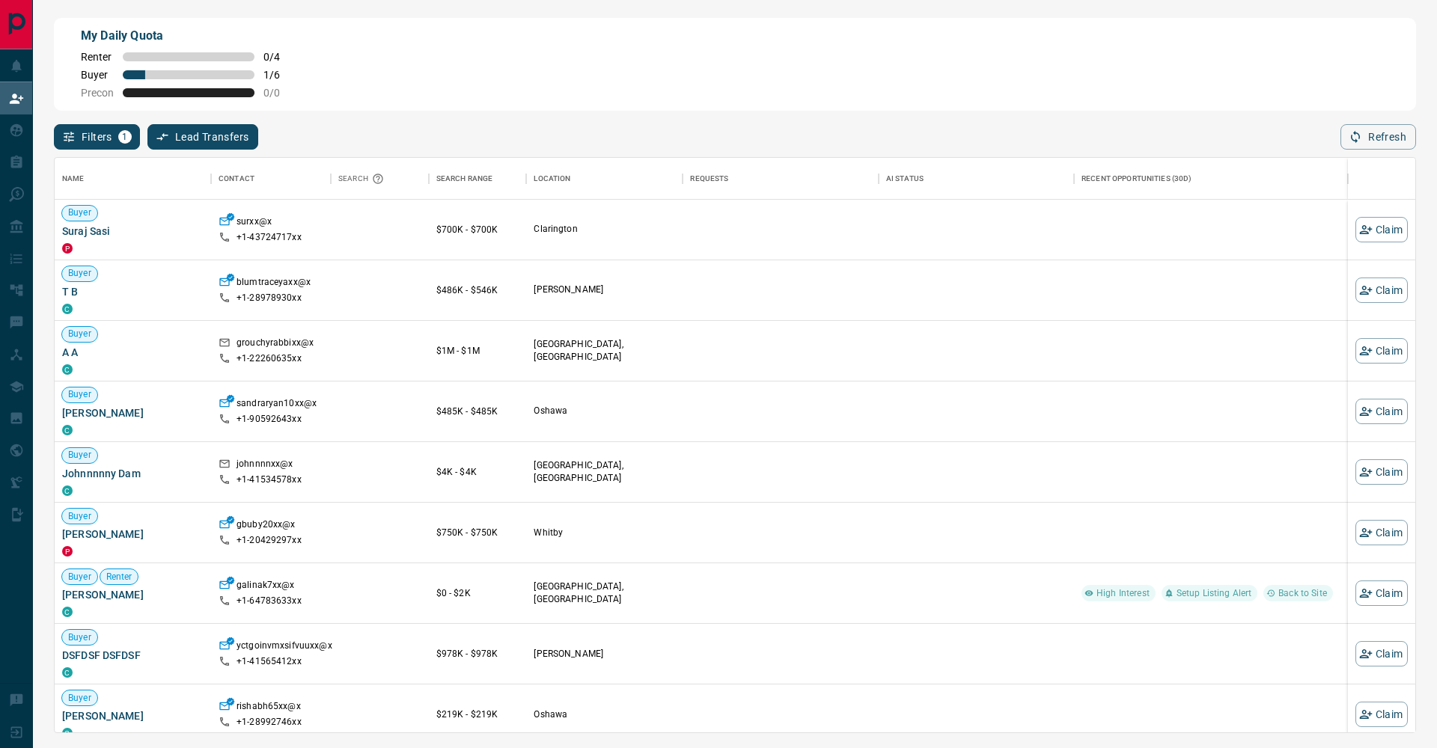
click at [114, 140] on button "Filters 1" at bounding box center [97, 136] width 86 height 25
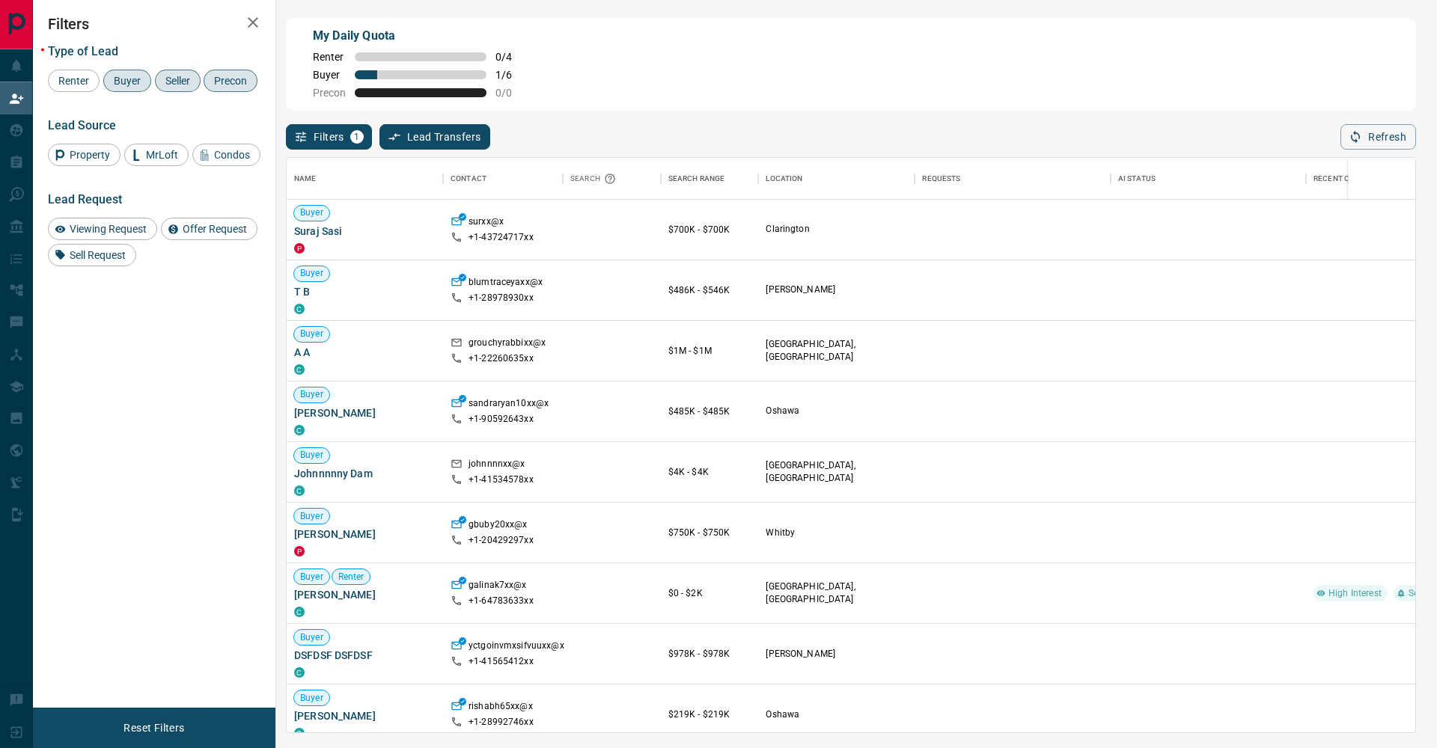
scroll to position [575, 1128]
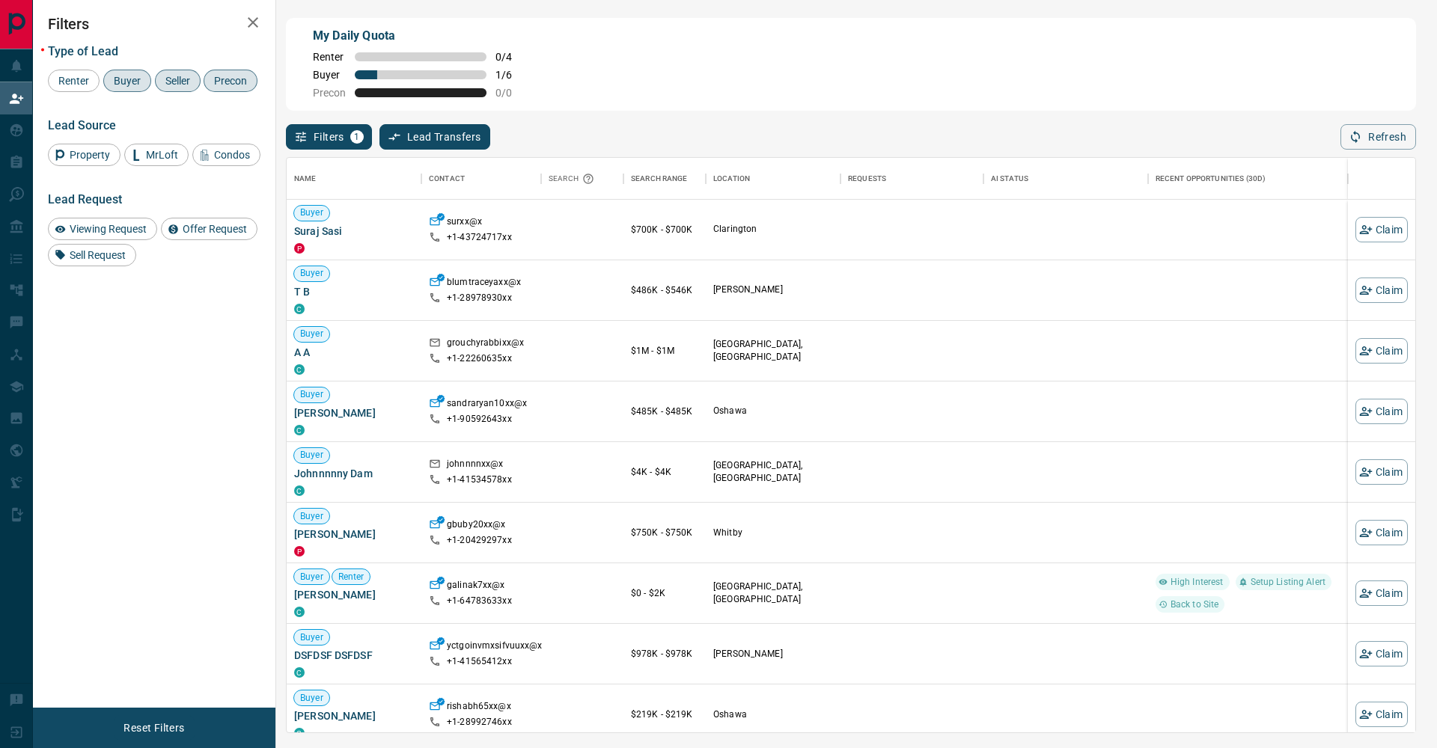
click at [253, 25] on icon "button" at bounding box center [253, 22] width 18 height 18
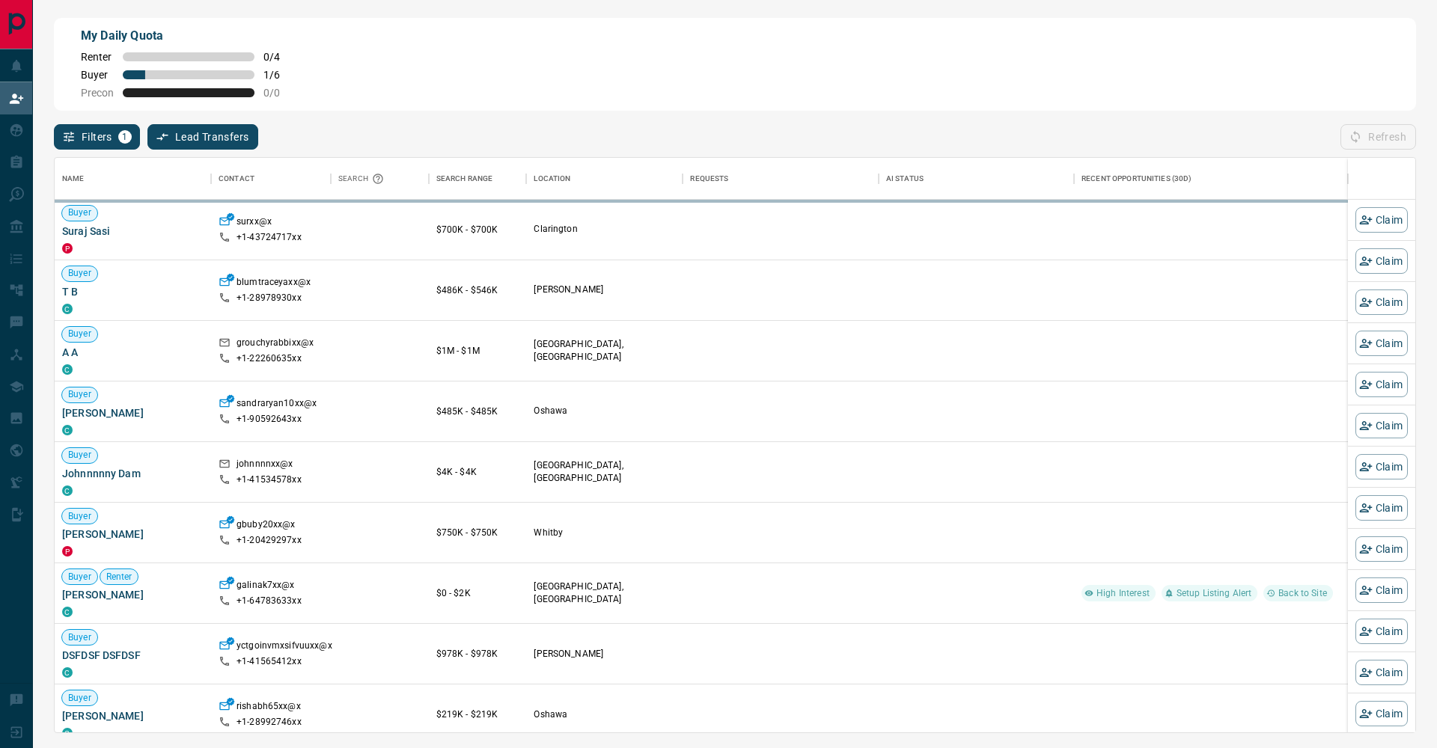
scroll to position [1, 1]
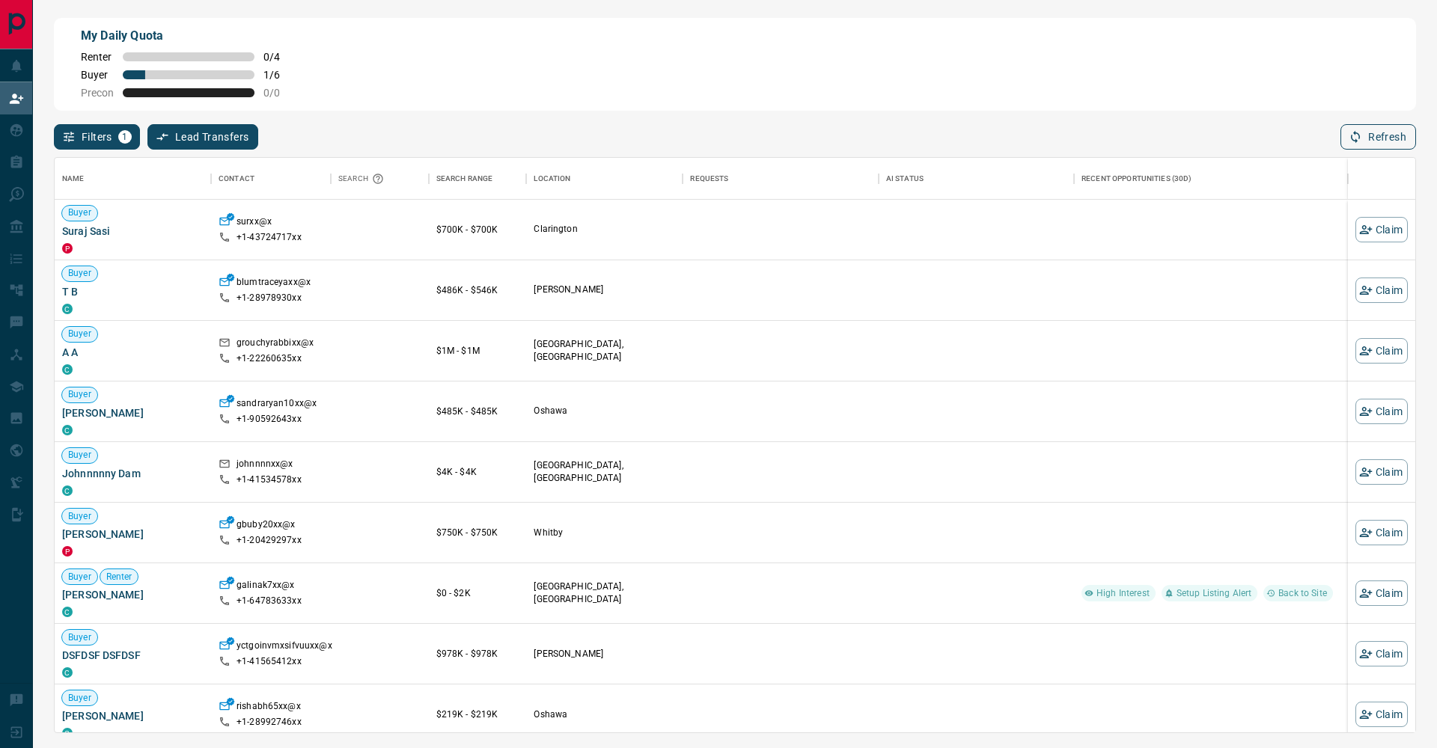
click at [1365, 137] on button "Refresh" at bounding box center [1378, 136] width 76 height 25
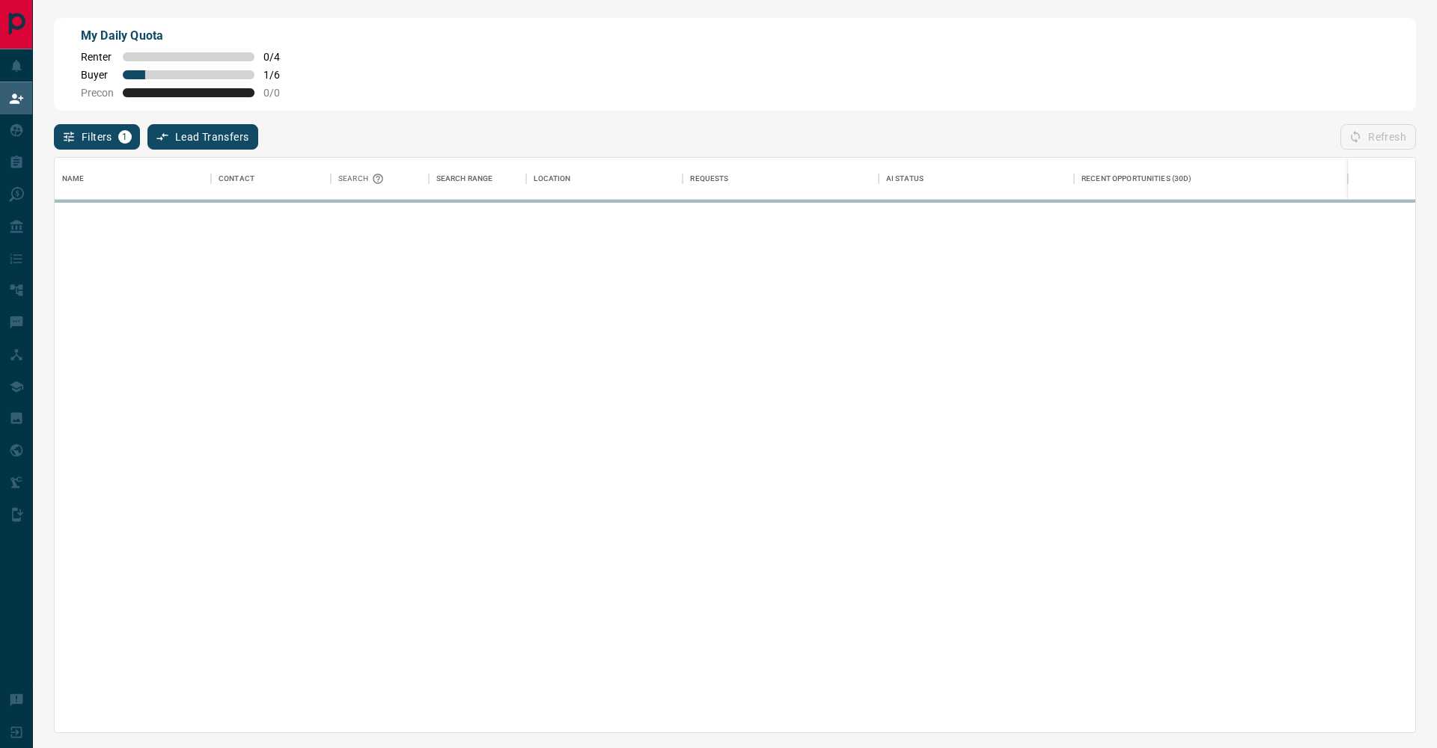
scroll to position [575, 1360]
